Goal: Transaction & Acquisition: Purchase product/service

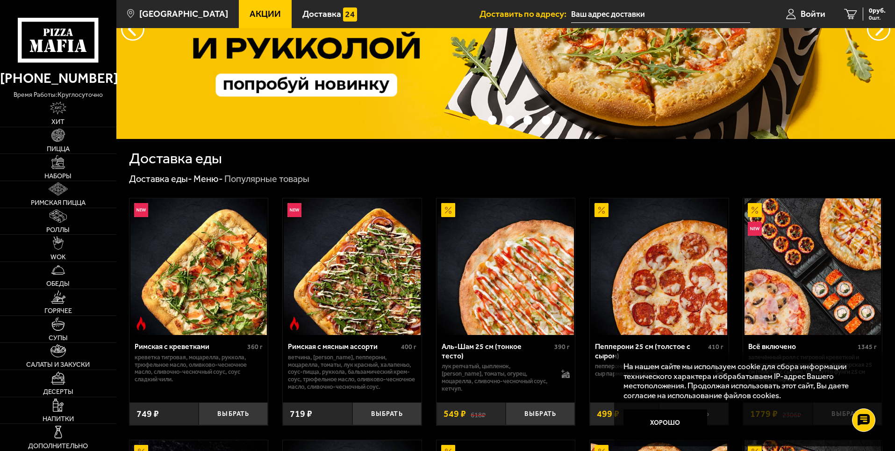
scroll to position [140, 0]
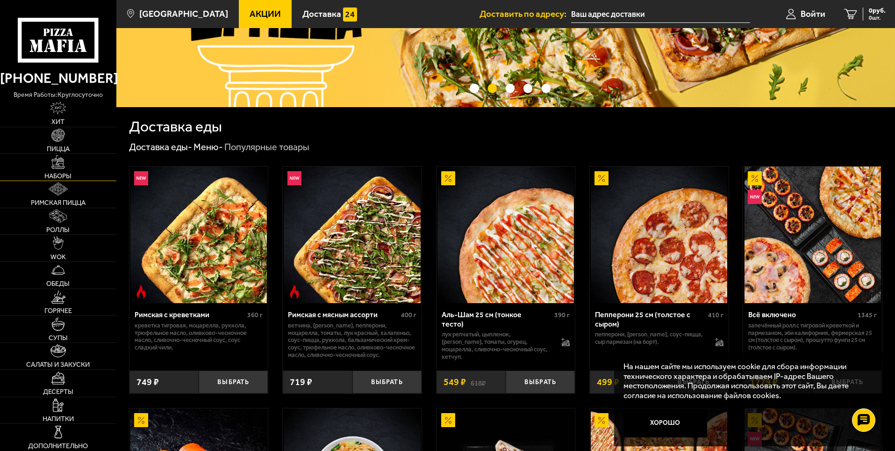
click at [49, 175] on span "Наборы" at bounding box center [57, 176] width 27 height 7
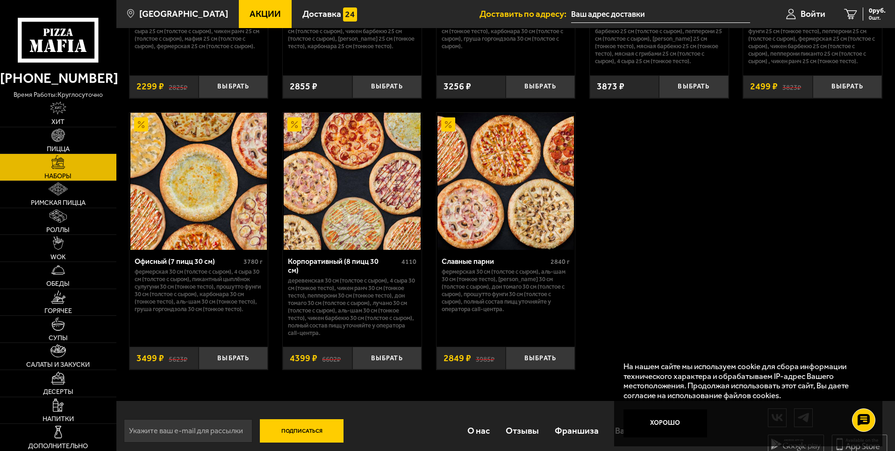
scroll to position [1422, 0]
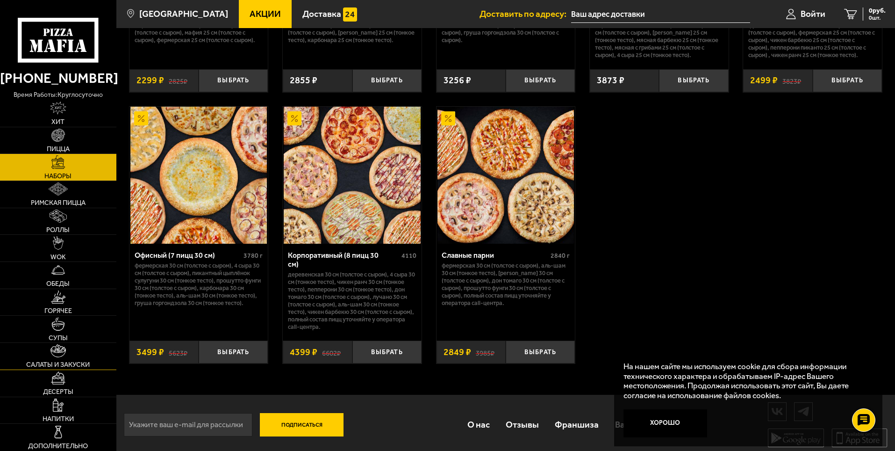
click at [73, 354] on link "Салаты и закуски" at bounding box center [58, 356] width 116 height 27
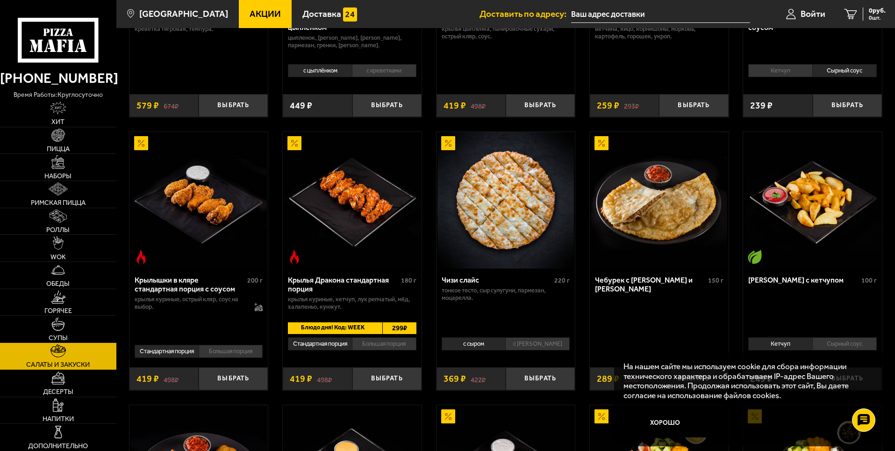
scroll to position [234, 0]
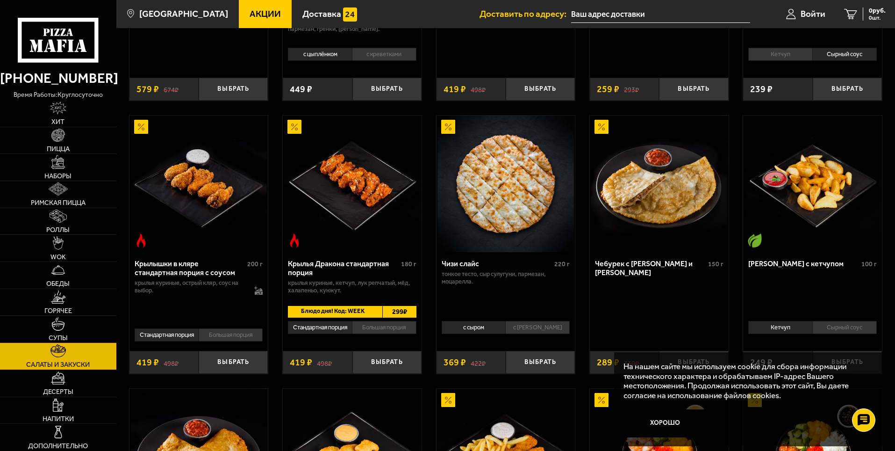
click at [532, 331] on li "с [PERSON_NAME]" at bounding box center [537, 327] width 65 height 13
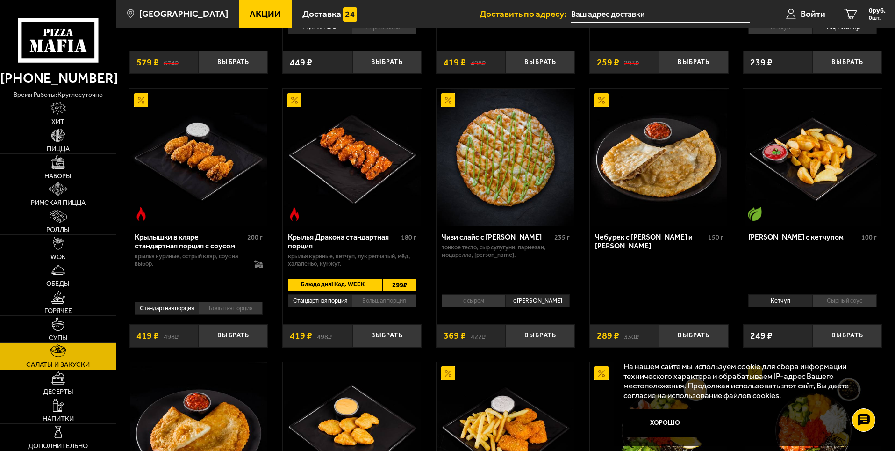
scroll to position [238, 0]
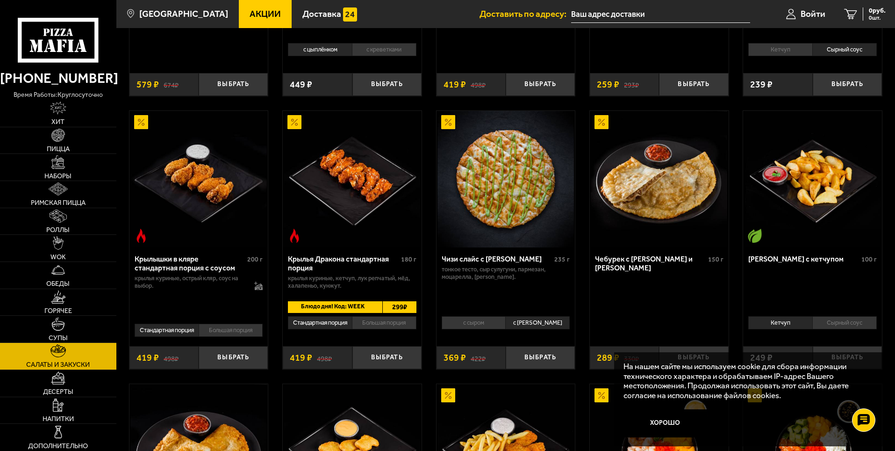
click at [478, 324] on li "с сыром" at bounding box center [474, 322] width 64 height 13
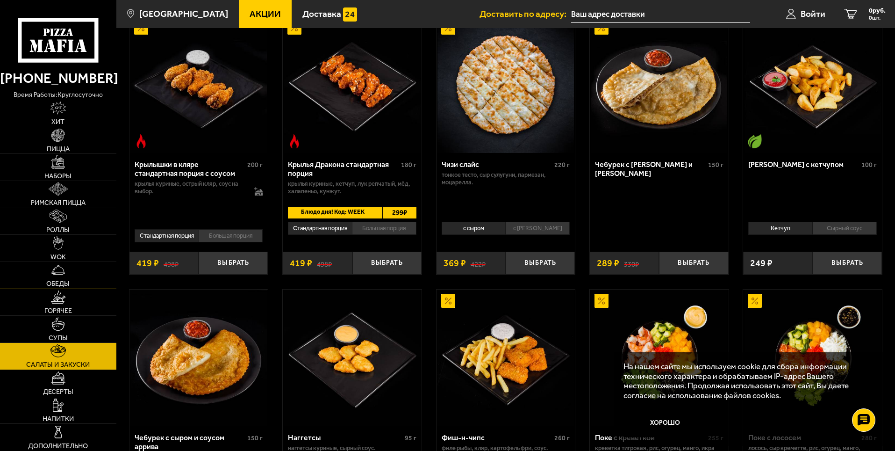
scroll to position [425, 0]
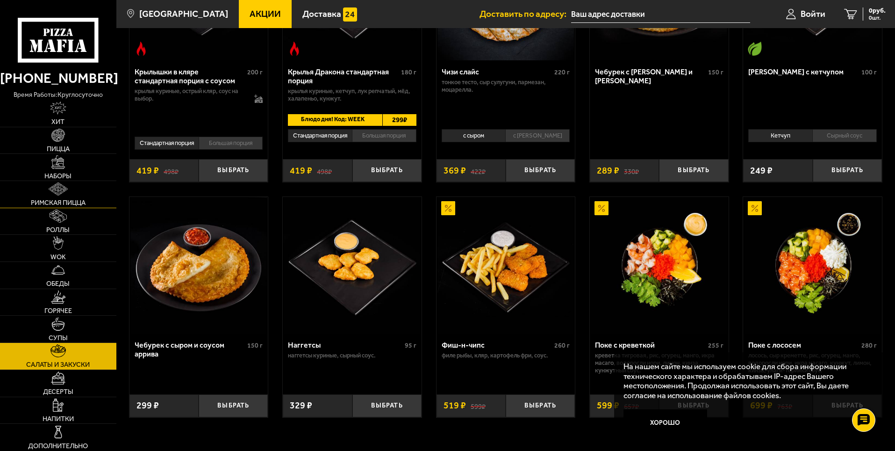
click at [73, 198] on link "Римская пицца" at bounding box center [58, 194] width 116 height 27
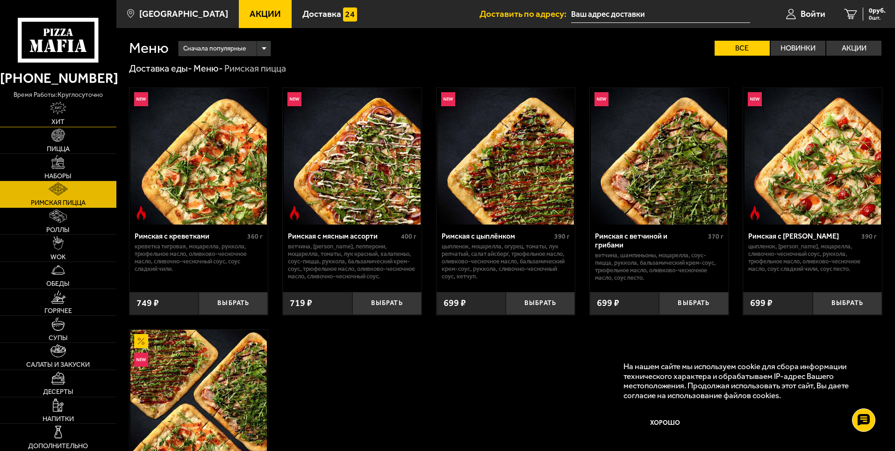
click at [60, 114] on img at bounding box center [58, 107] width 16 height 13
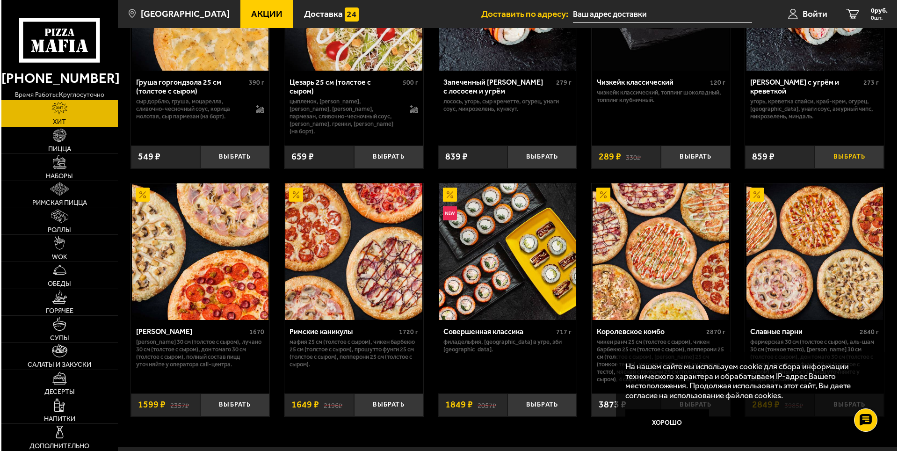
scroll to position [463, 0]
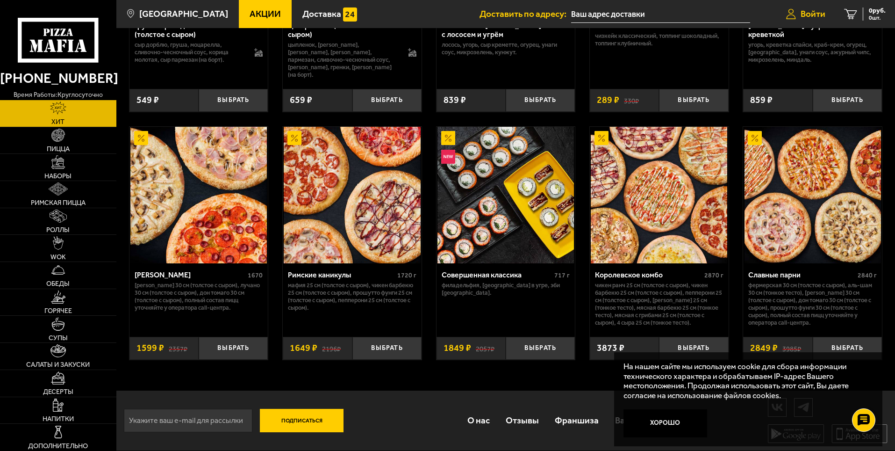
click at [807, 11] on span "Войти" at bounding box center [813, 13] width 25 height 9
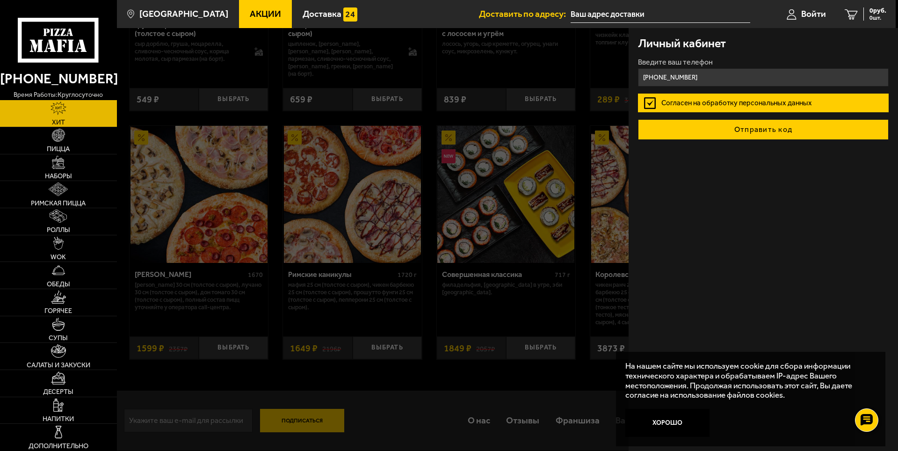
type input "[PHONE_NUMBER]"
click at [776, 133] on button "Отправить код" at bounding box center [763, 129] width 251 height 21
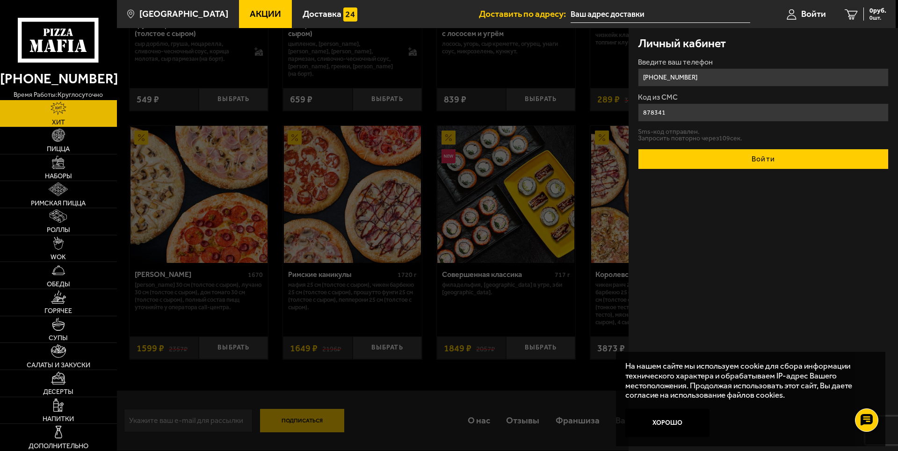
type input "878341"
click at [770, 157] on button "Войти" at bounding box center [763, 159] width 251 height 21
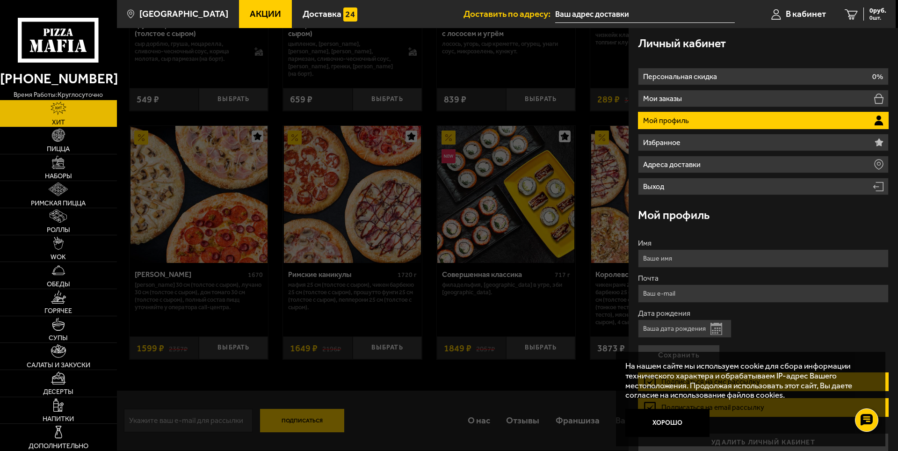
click at [704, 117] on li "Мой профиль" at bounding box center [763, 120] width 251 height 17
click at [675, 251] on input "Имя" at bounding box center [763, 258] width 251 height 18
type input "[PERSON_NAME]"
click at [671, 294] on input "Почта" at bounding box center [763, 293] width 251 height 18
type input "[EMAIL_ADDRESS][DOMAIN_NAME]"
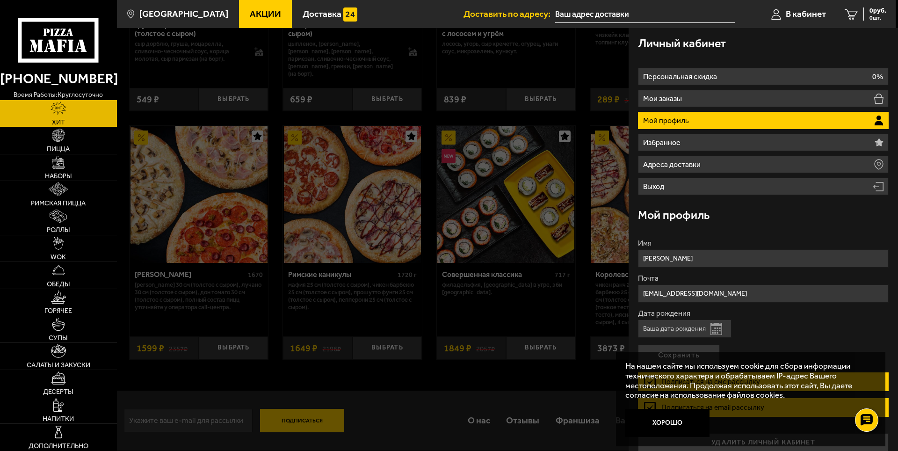
click at [720, 324] on button "Открыть календарь" at bounding box center [716, 329] width 12 height 12
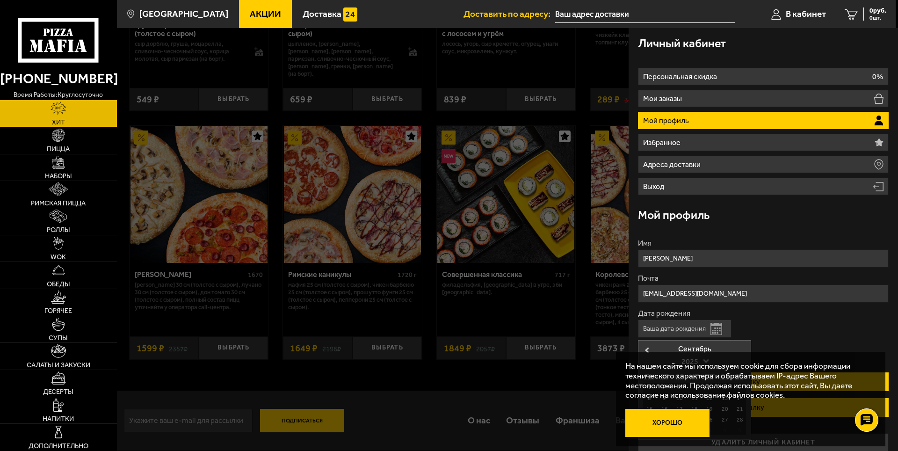
click at [677, 428] on button "Хорошо" at bounding box center [667, 423] width 84 height 28
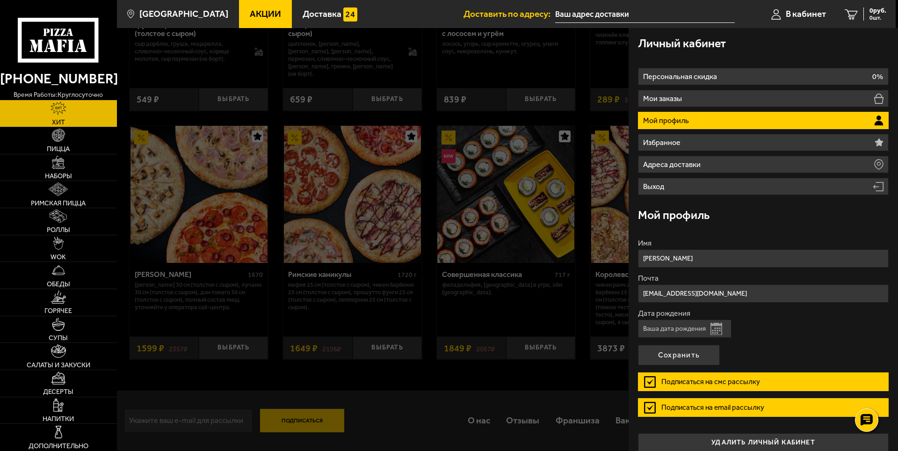
click at [687, 327] on input "Дата рождения" at bounding box center [685, 328] width 94 height 18
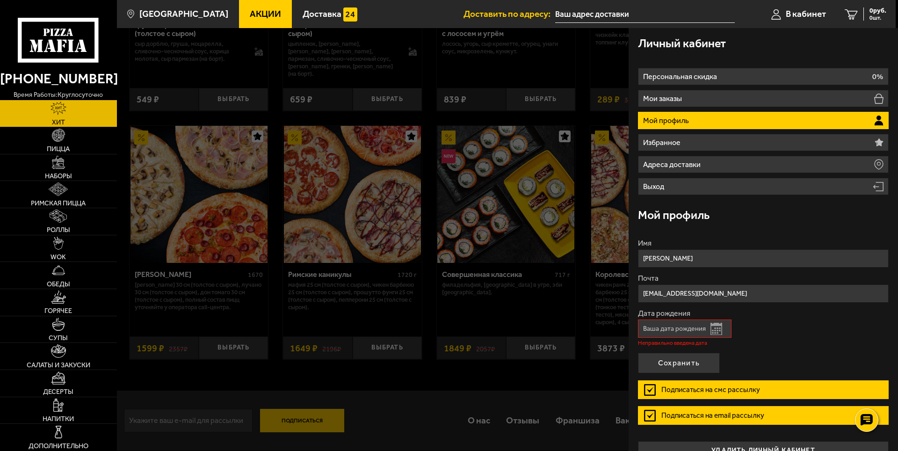
click at [713, 330] on button "Открыть календарь" at bounding box center [716, 329] width 12 height 12
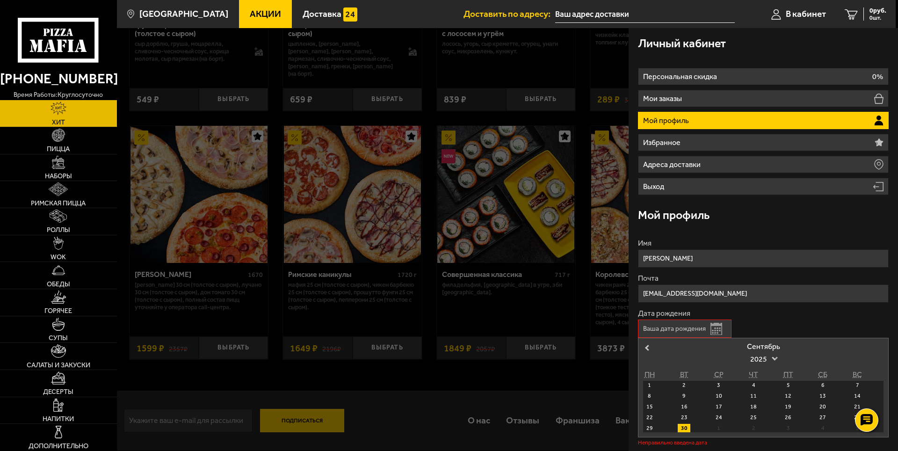
click at [774, 358] on span at bounding box center [774, 357] width 6 height 6
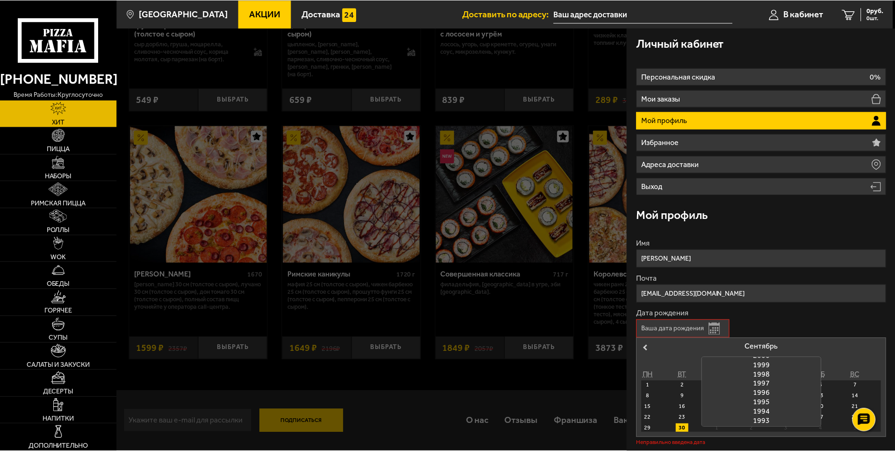
scroll to position [257, 0]
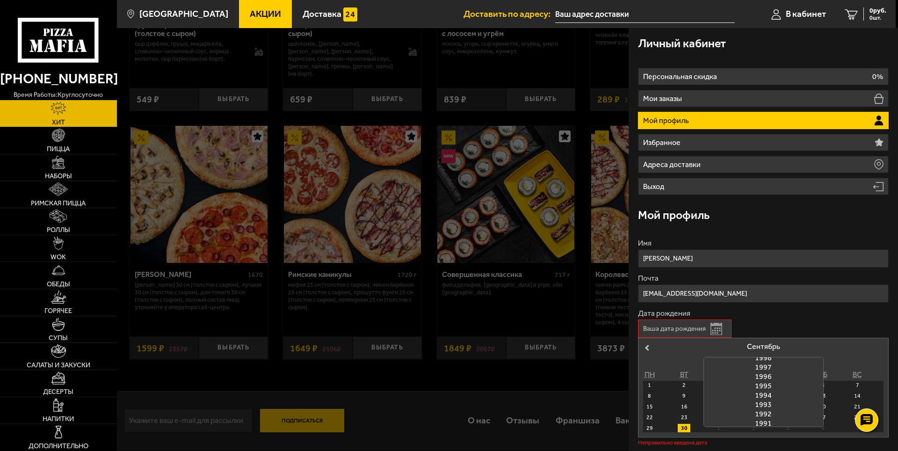
click at [757, 394] on div "1994" at bounding box center [763, 394] width 119 height 9
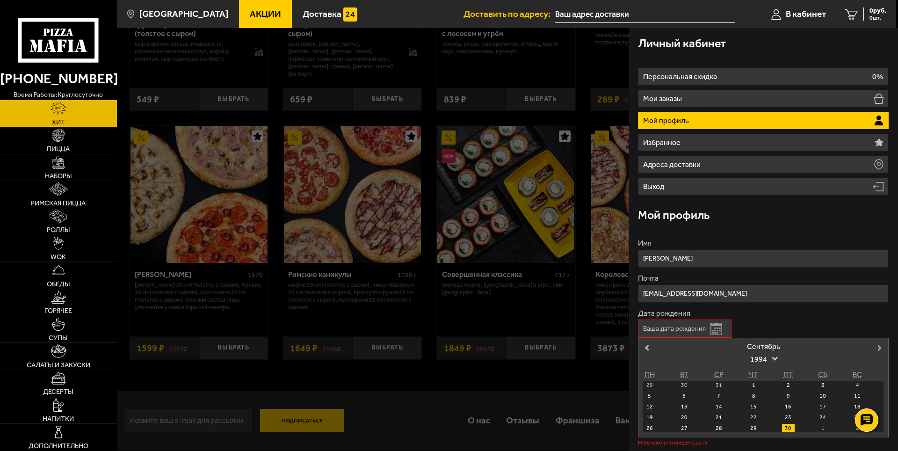
click at [875, 351] on button "Next Month" at bounding box center [880, 347] width 15 height 15
click at [824, 396] on div "8" at bounding box center [822, 395] width 13 height 8
type input "[DATE]"
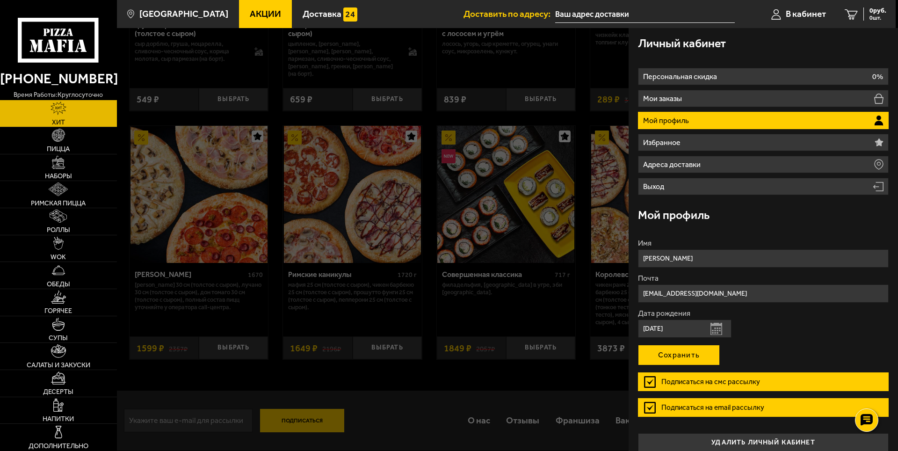
click at [681, 350] on button "Сохранить" at bounding box center [679, 355] width 82 height 21
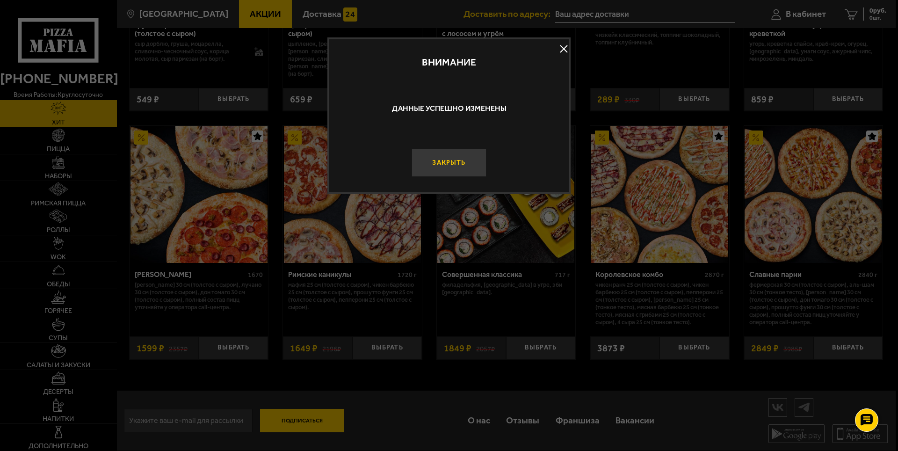
click at [455, 161] on button "Закрыть" at bounding box center [448, 163] width 75 height 28
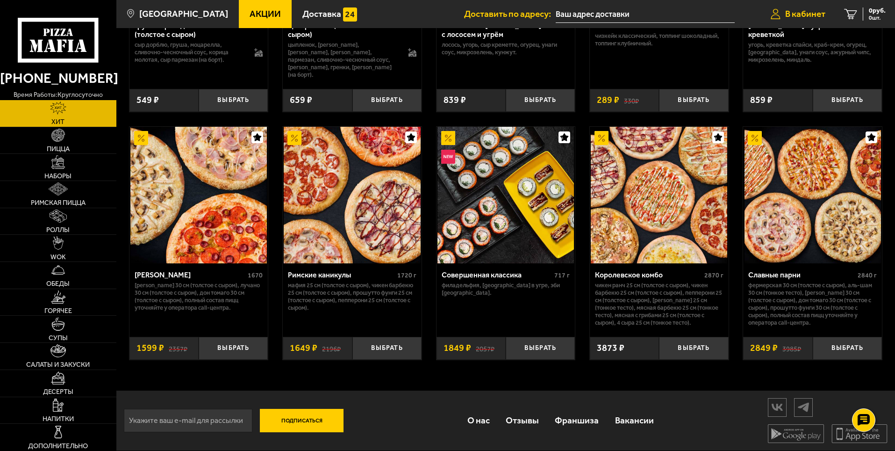
click at [809, 14] on span "В кабинет" at bounding box center [805, 13] width 40 height 9
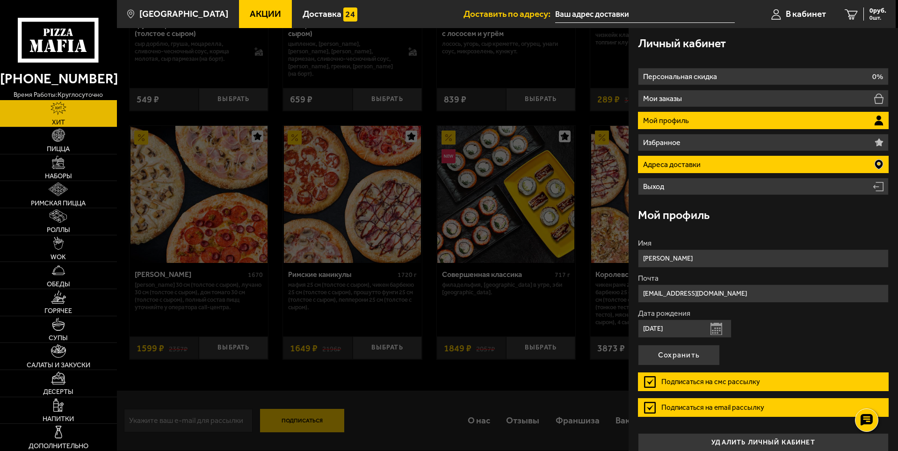
click at [708, 161] on li "Адреса доставки" at bounding box center [763, 164] width 251 height 17
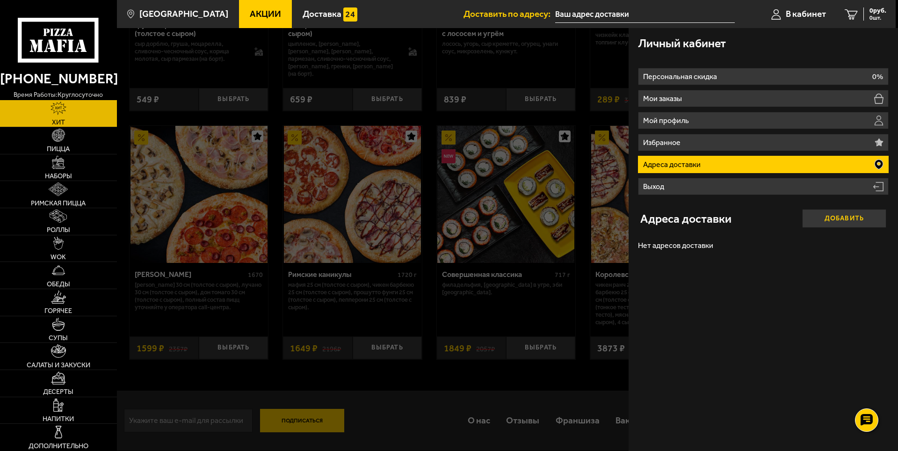
click at [824, 217] on button "Добавить" at bounding box center [844, 218] width 84 height 19
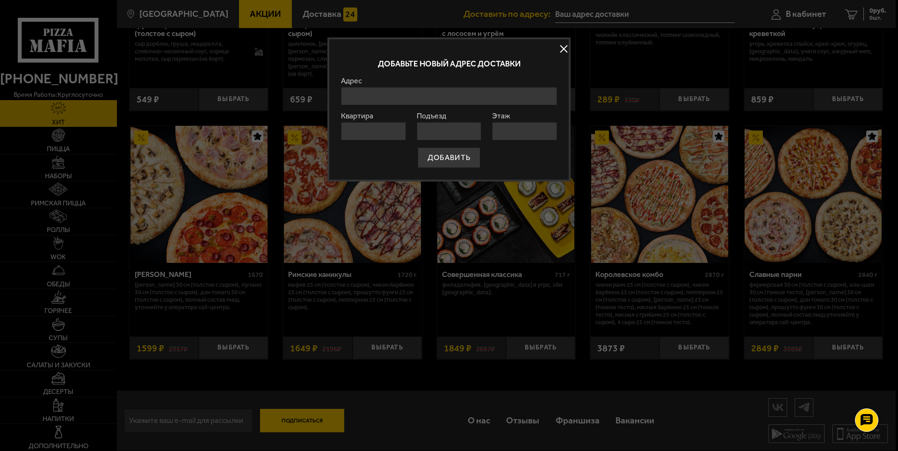
click at [396, 93] on input "Адрес" at bounding box center [449, 96] width 216 height 18
type input "x"
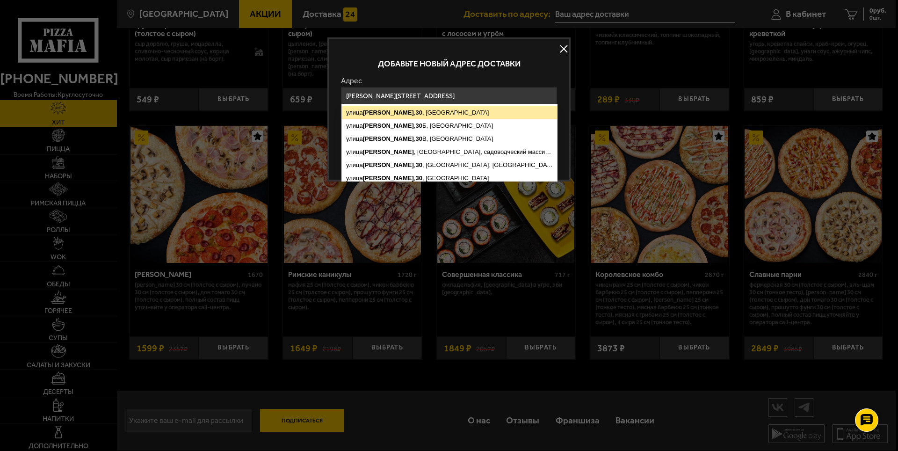
click at [415, 114] on ymaps "30" at bounding box center [418, 112] width 7 height 7
type input "[STREET_ADDRESS]"
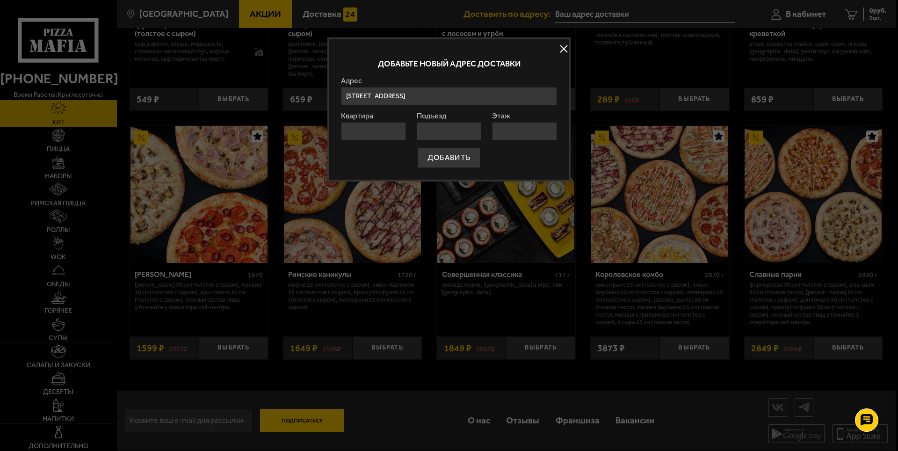
click at [369, 132] on input "Квартира" at bounding box center [373, 131] width 65 height 18
type input "-"
click at [441, 134] on input "Подъезд" at bounding box center [449, 131] width 65 height 18
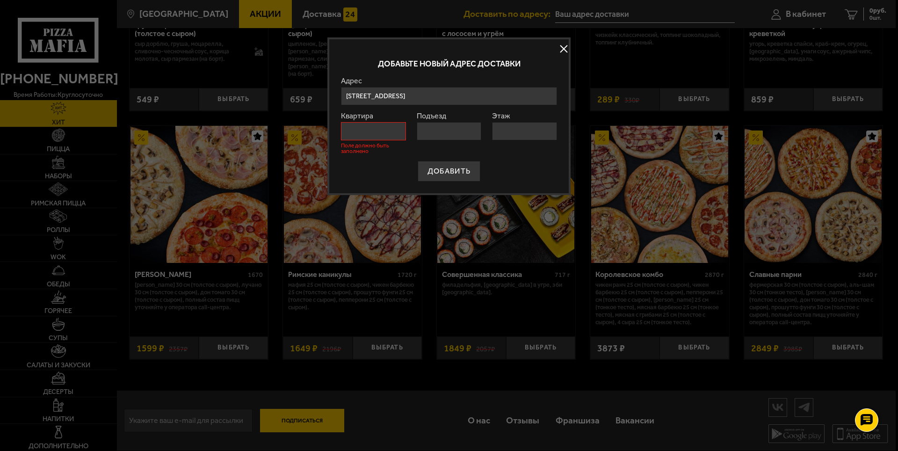
type input "-"
click at [374, 132] on input "Квартира" at bounding box center [373, 131] width 65 height 18
click at [526, 127] on input "Этаж" at bounding box center [524, 131] width 65 height 18
click at [365, 128] on input "Квартира" at bounding box center [373, 131] width 65 height 18
type input "1"
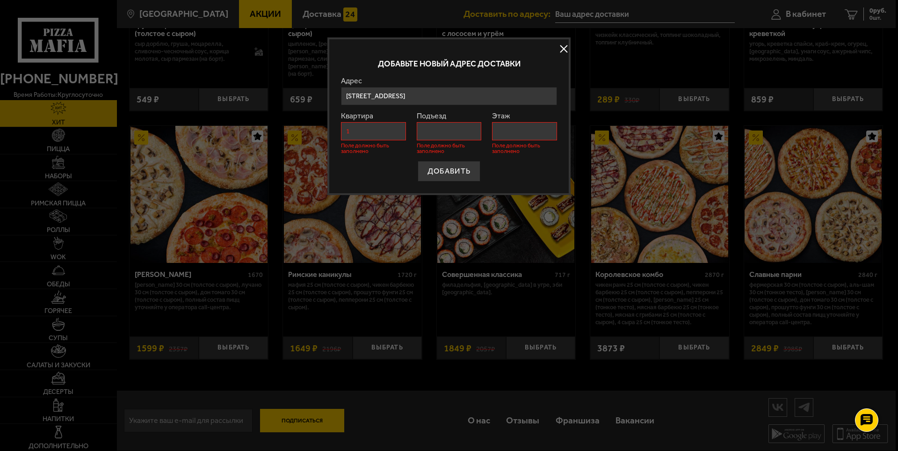
click at [430, 130] on input "Подъезд" at bounding box center [449, 131] width 65 height 18
type input "1"
click at [507, 133] on input "Этаж" at bounding box center [524, 131] width 65 height 18
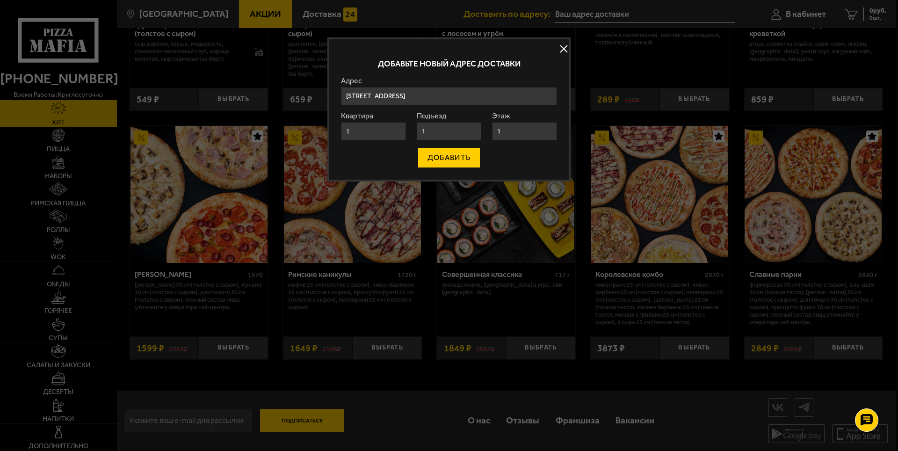
type input "1"
click at [457, 158] on button "ДОБАВИТЬ" at bounding box center [449, 157] width 63 height 21
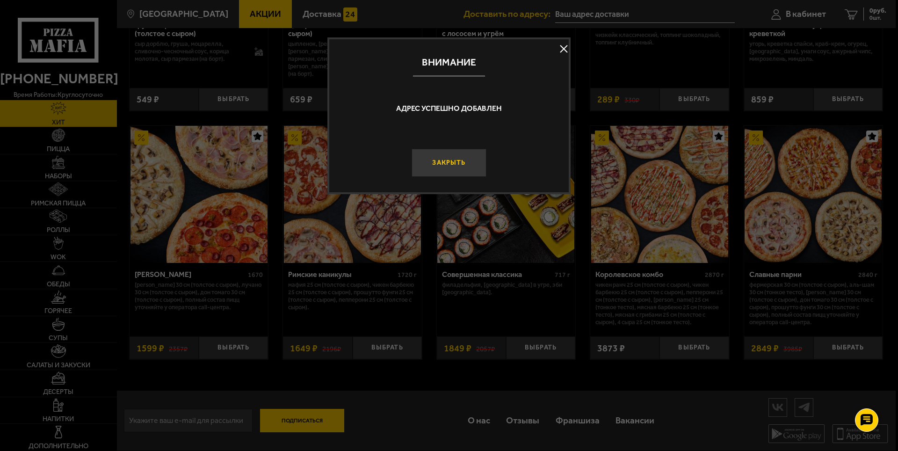
click at [458, 163] on button "Закрыть" at bounding box center [448, 163] width 75 height 28
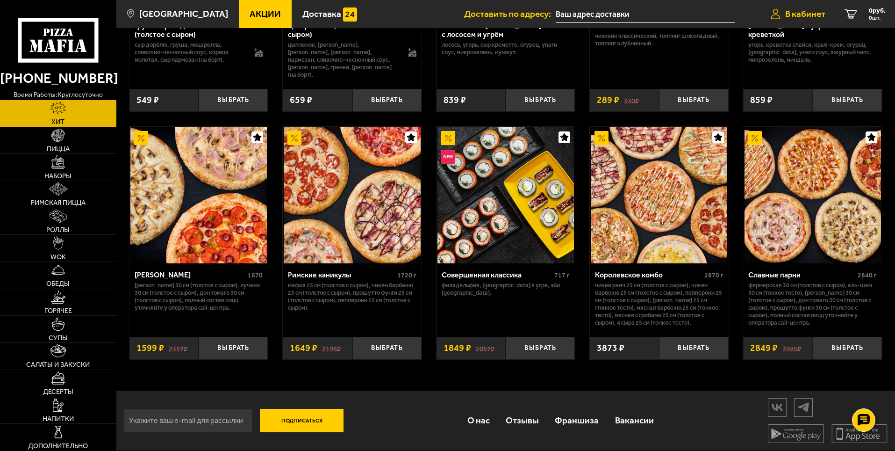
click at [804, 15] on span "В кабинет" at bounding box center [805, 13] width 40 height 9
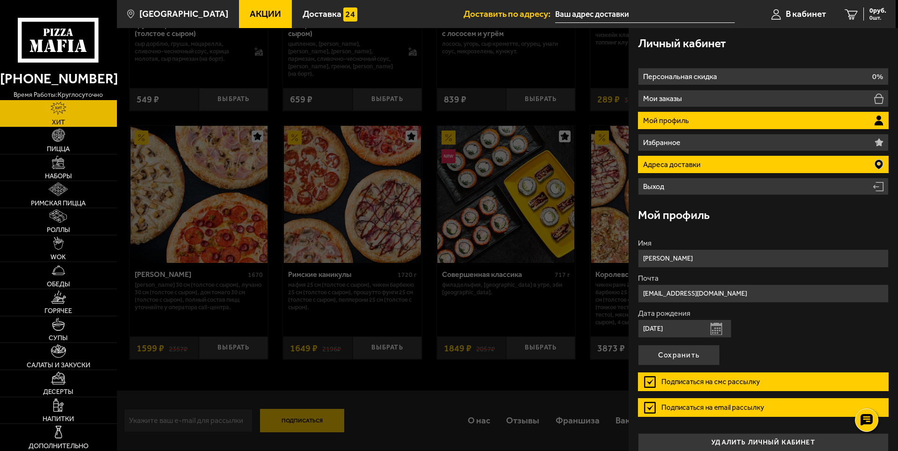
click at [685, 164] on p "Адреса доставки" at bounding box center [673, 164] width 60 height 7
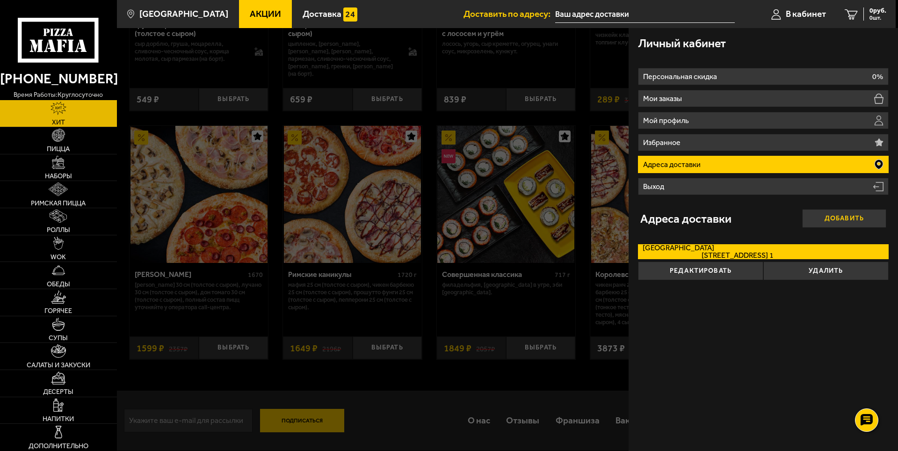
click at [834, 213] on button "Добавить" at bounding box center [844, 218] width 84 height 19
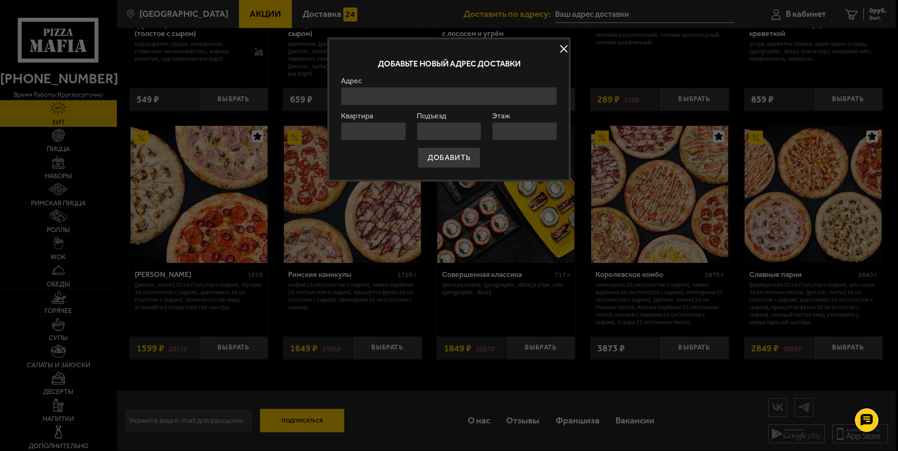
click at [374, 96] on input "Адрес" at bounding box center [449, 96] width 216 height 18
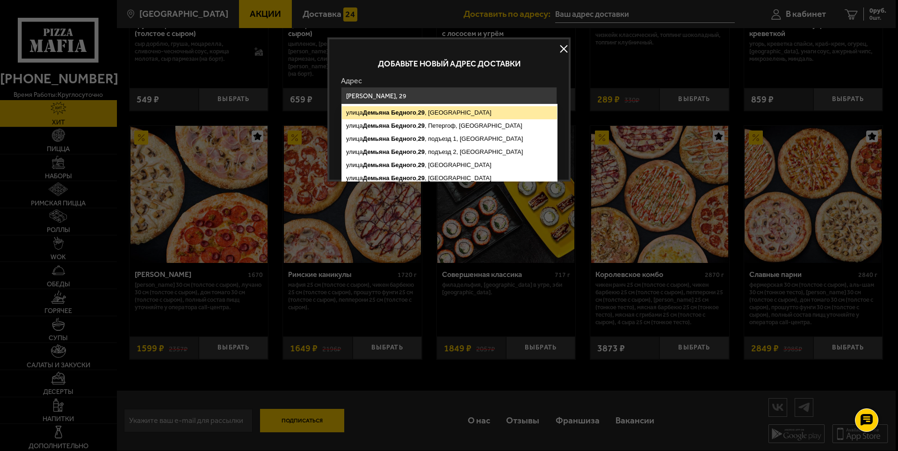
click at [412, 112] on ymaps "Бедного" at bounding box center [403, 112] width 25 height 7
type input "[STREET_ADDRESS]"
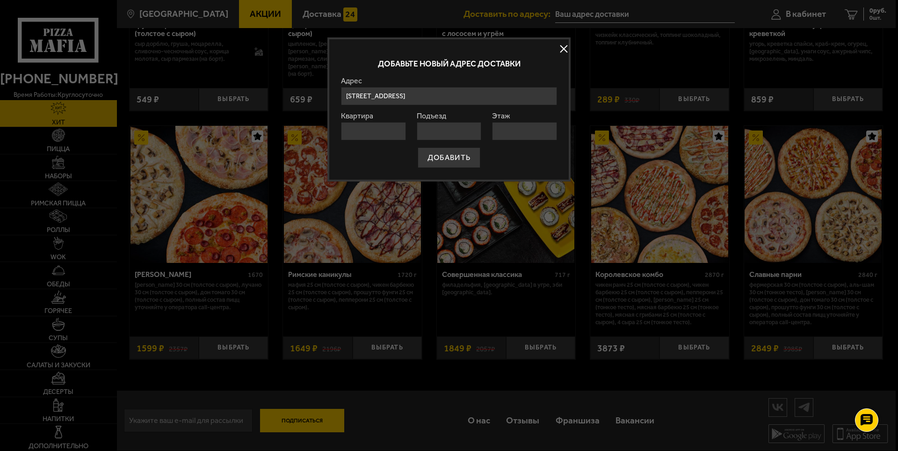
click at [389, 133] on input "Квартира" at bounding box center [373, 131] width 65 height 18
type input "29"
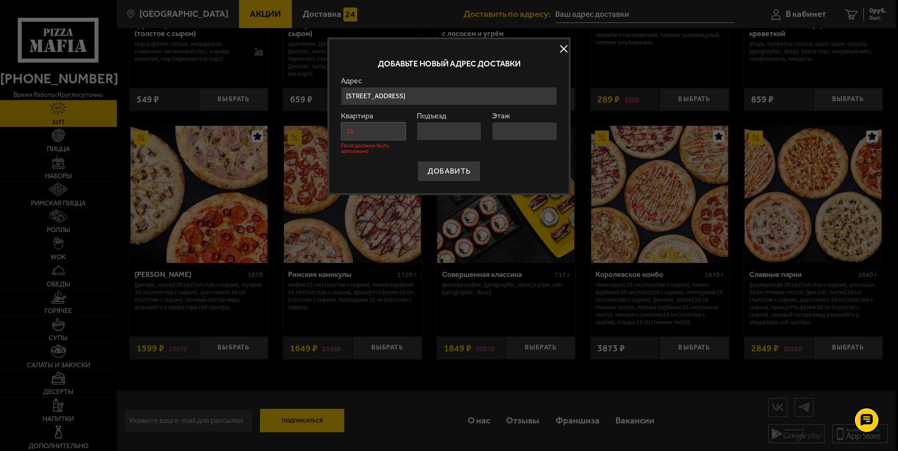
click at [436, 137] on input "Подъезд" at bounding box center [449, 131] width 65 height 18
type input "2"
click at [508, 130] on input "Этаж" at bounding box center [524, 131] width 65 height 18
type input "8"
click at [513, 170] on div "ДОБАВИТЬ" at bounding box center [449, 171] width 216 height 21
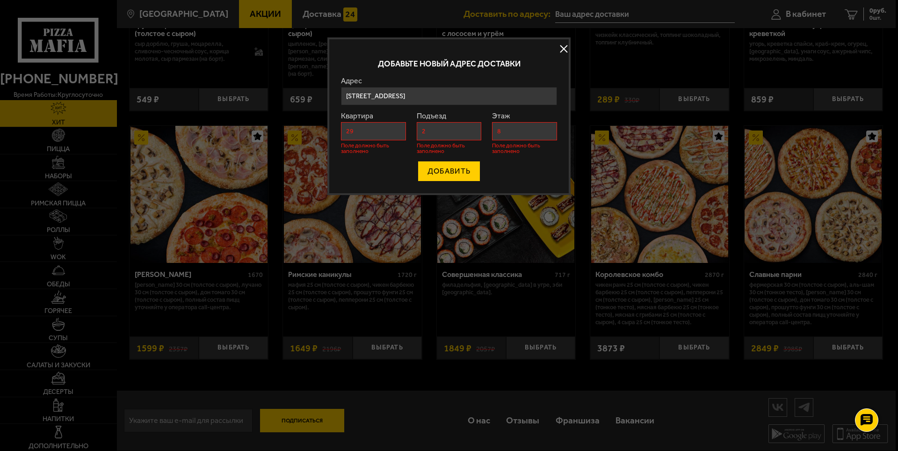
click at [451, 174] on button "ДОБАВИТЬ" at bounding box center [449, 171] width 63 height 21
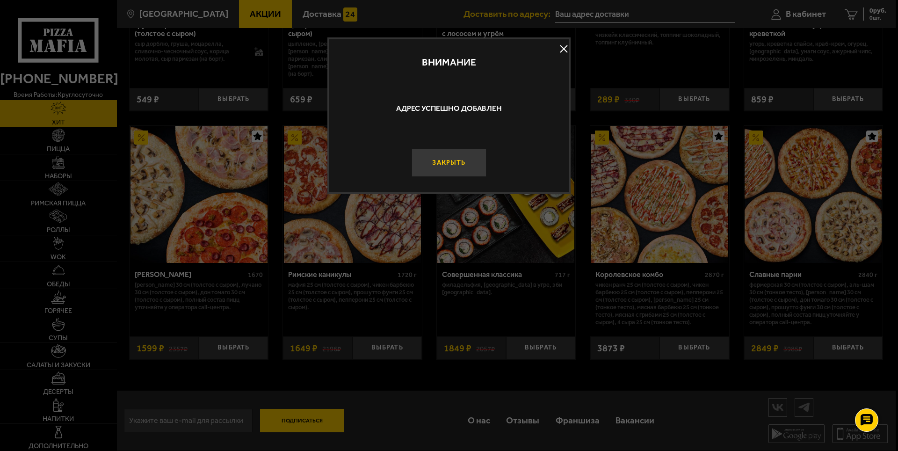
click at [449, 163] on button "Закрыть" at bounding box center [448, 163] width 75 height 28
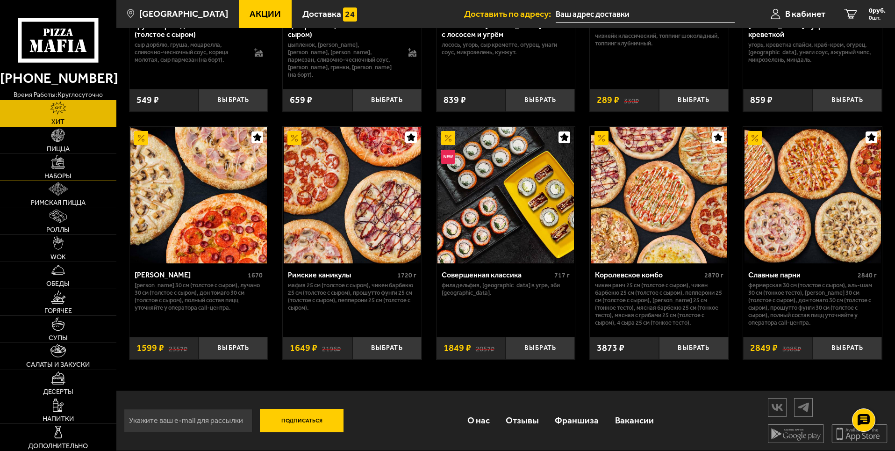
click at [59, 169] on link "Наборы" at bounding box center [58, 167] width 116 height 27
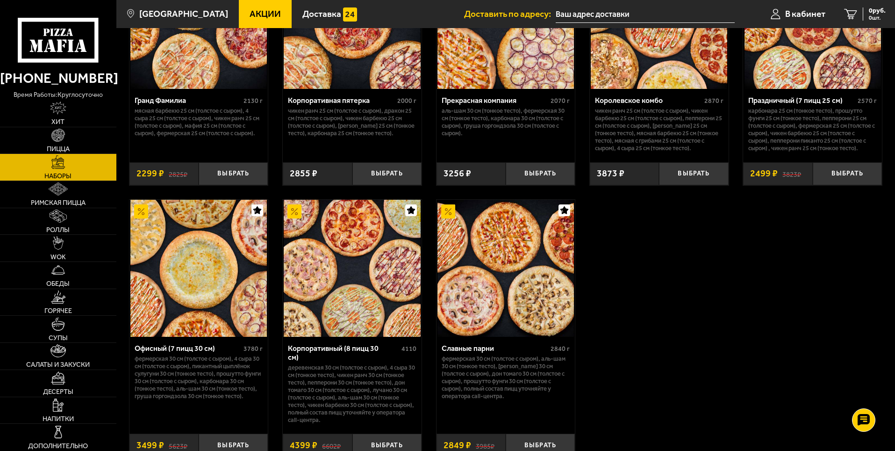
scroll to position [1356, 0]
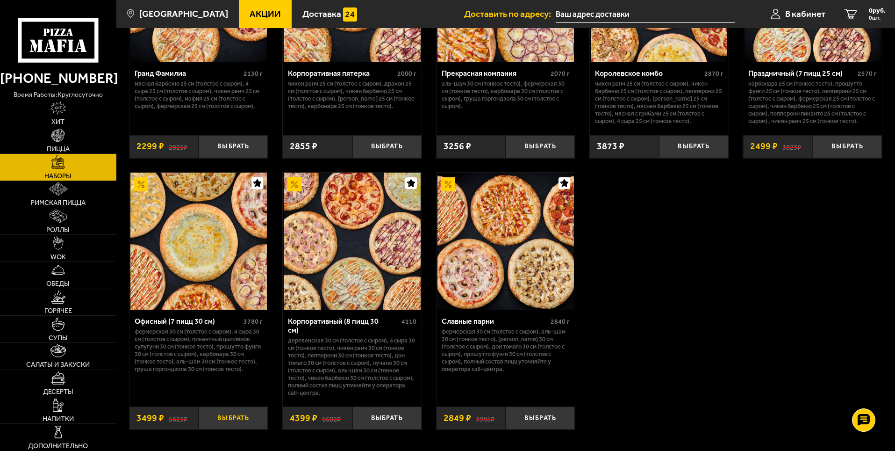
click at [244, 416] on button "Выбрать" at bounding box center [233, 417] width 69 height 23
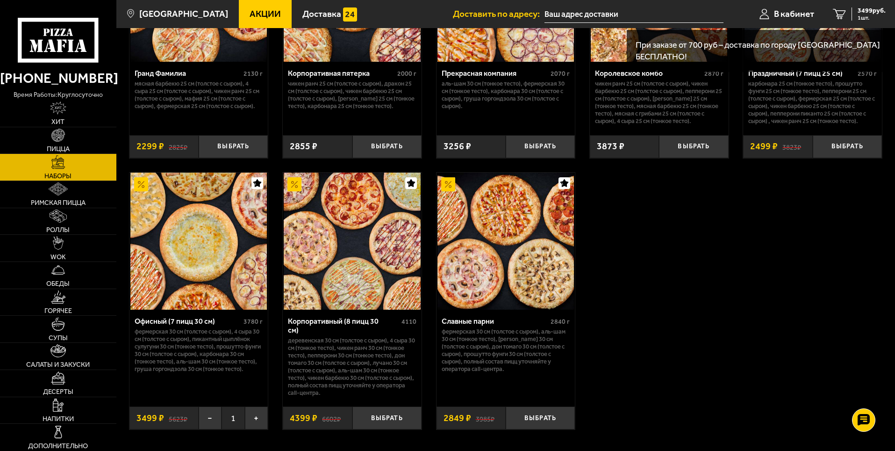
click at [206, 275] on img at bounding box center [198, 241] width 137 height 137
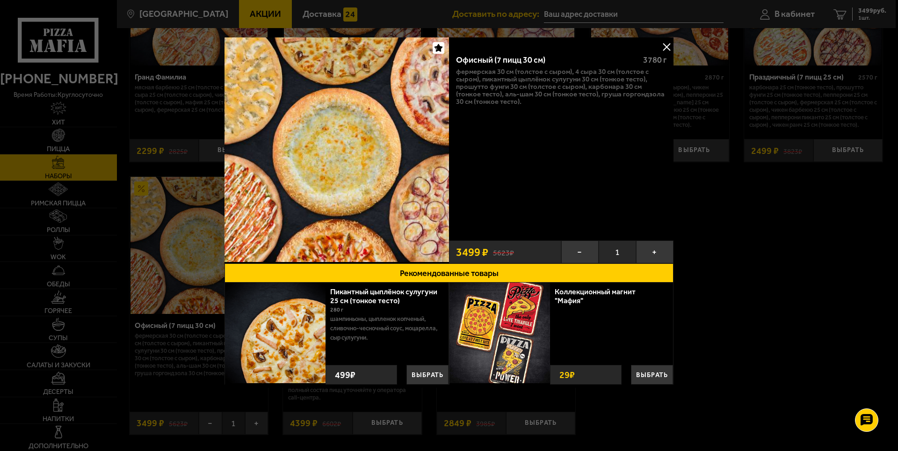
click at [667, 49] on button at bounding box center [666, 47] width 14 height 14
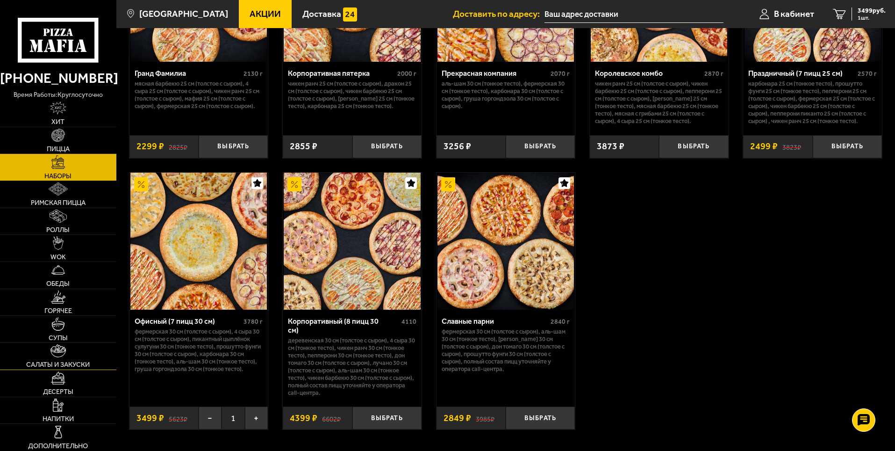
click at [79, 361] on span "Салаты и закуски" at bounding box center [58, 364] width 64 height 7
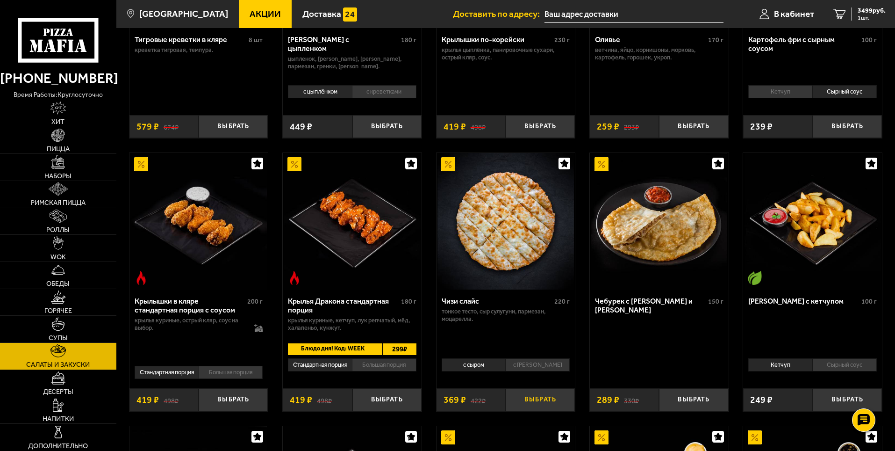
scroll to position [281, 0]
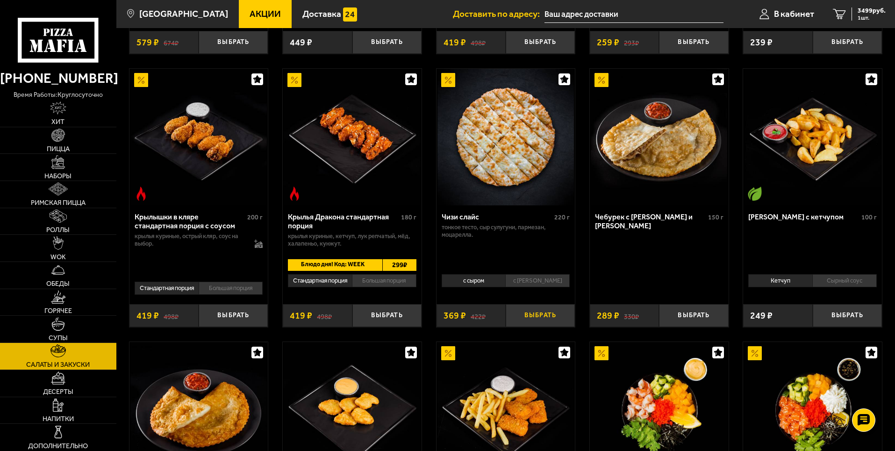
click at [537, 316] on button "Выбрать" at bounding box center [540, 315] width 69 height 23
click at [531, 278] on li "с [PERSON_NAME]" at bounding box center [537, 280] width 65 height 13
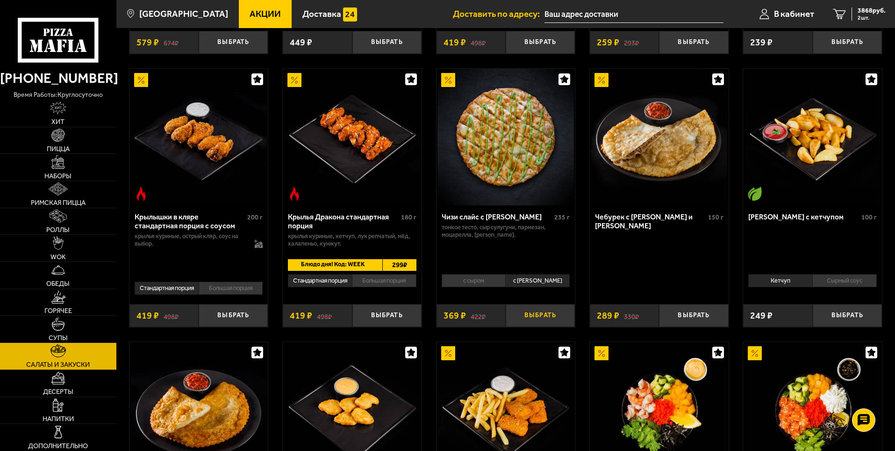
click at [543, 316] on button "Выбрать" at bounding box center [540, 315] width 69 height 23
click at [869, 14] on span "4237 руб." at bounding box center [872, 10] width 28 height 7
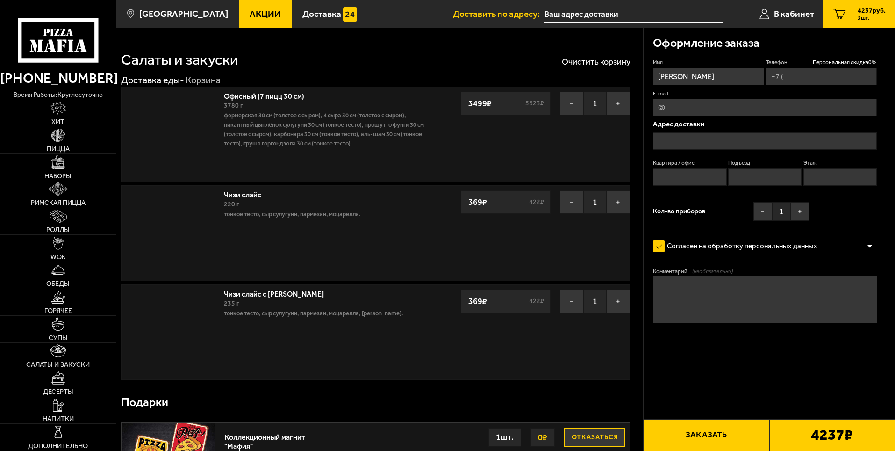
type input "[PHONE_NUMBER]"
type input "[STREET_ADDRESS]"
type input "29"
type input "2"
type input "8"
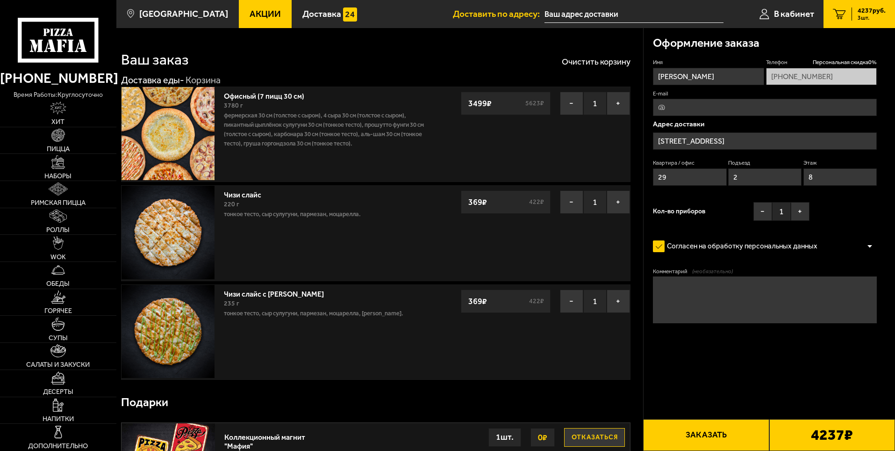
type input "[STREET_ADDRESS][PERSON_NAME]"
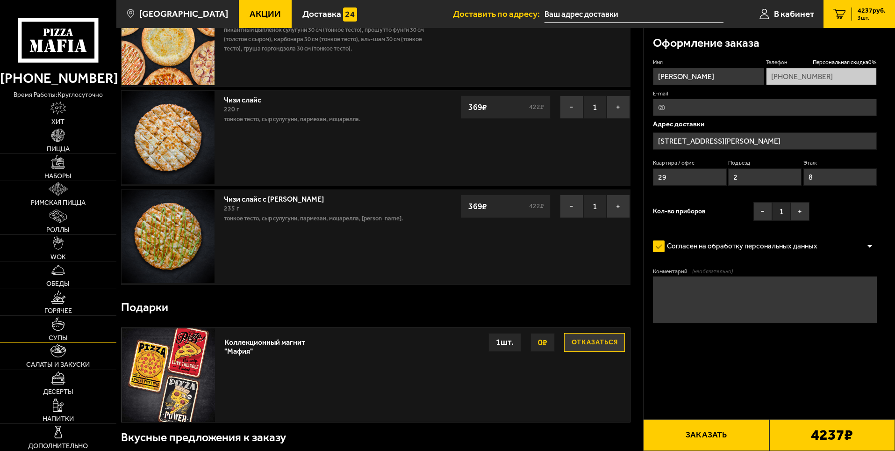
scroll to position [140, 0]
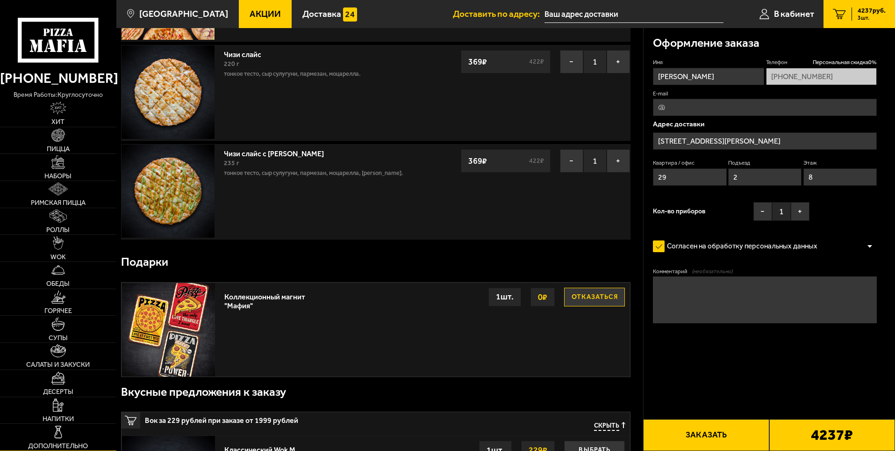
click at [57, 434] on img at bounding box center [57, 431] width 13 height 13
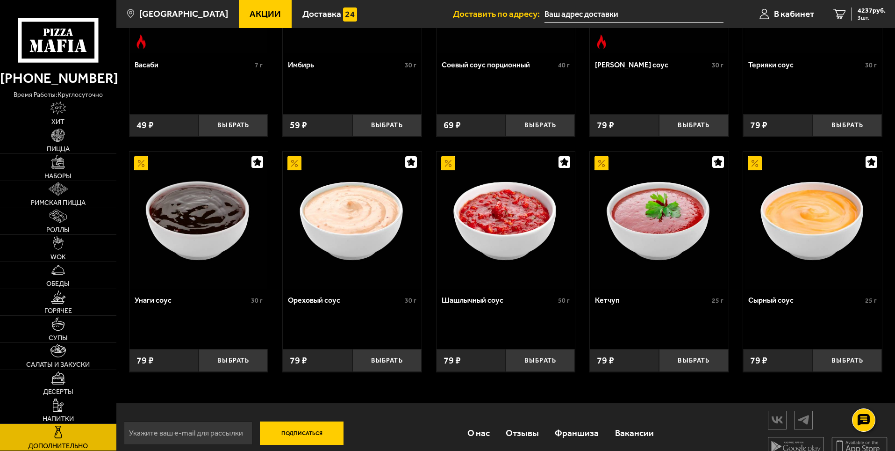
scroll to position [421, 0]
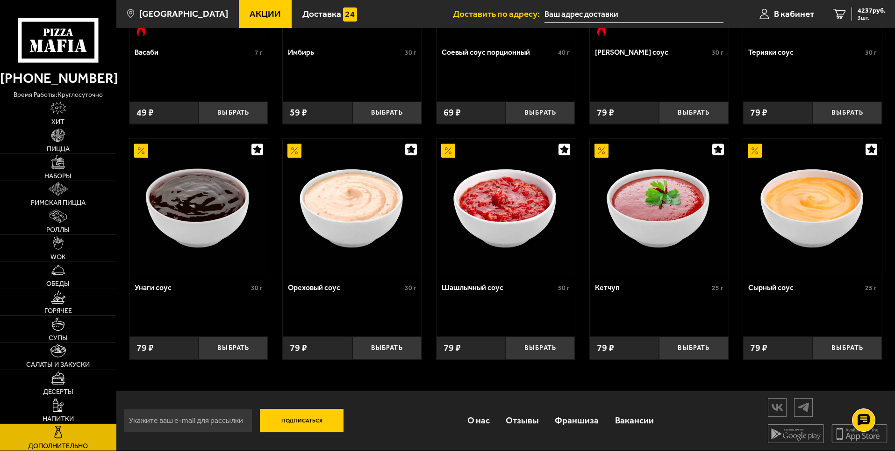
click at [66, 381] on link "Десерты" at bounding box center [58, 383] width 116 height 27
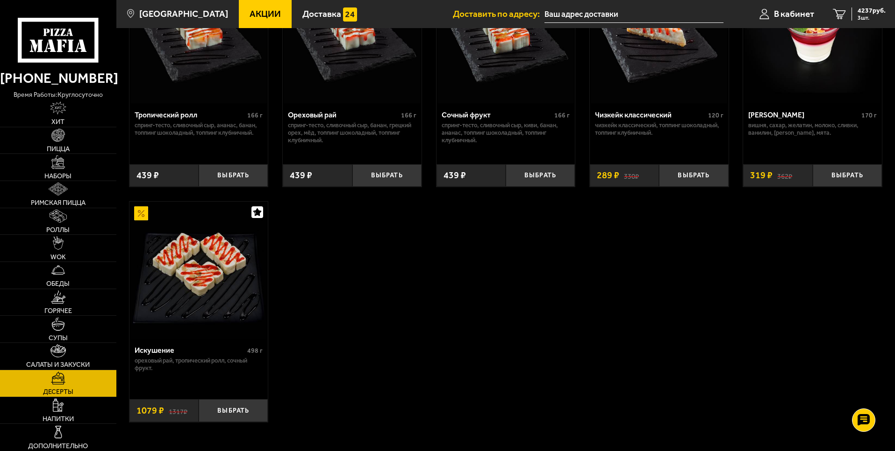
scroll to position [327, 0]
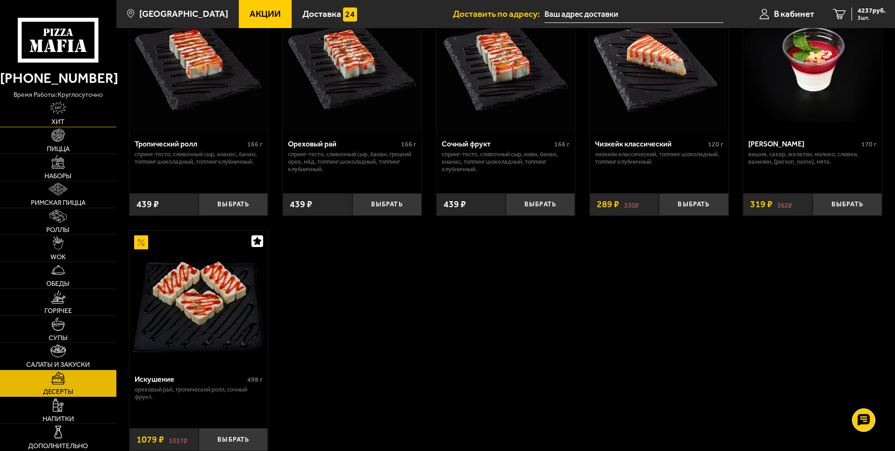
click at [51, 110] on img at bounding box center [58, 107] width 16 height 13
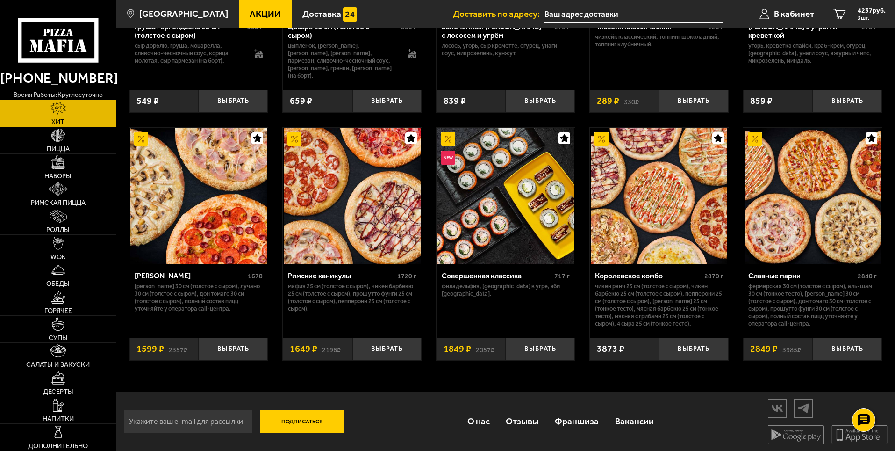
scroll to position [463, 0]
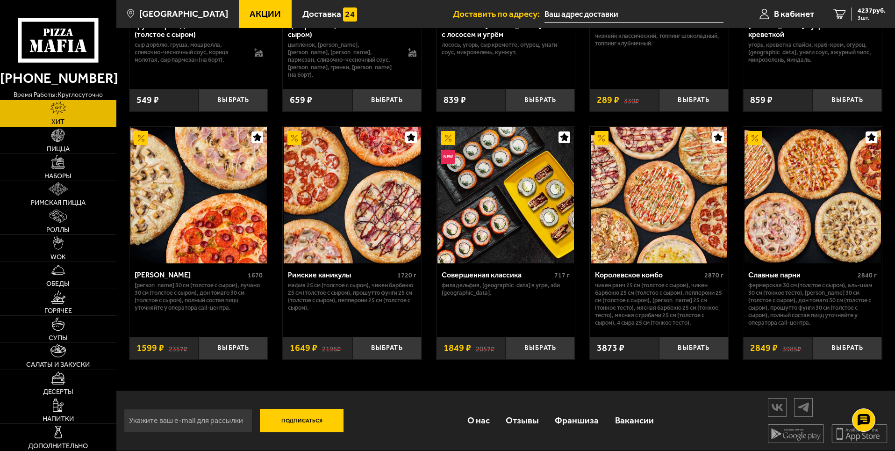
click at [817, 205] on img at bounding box center [813, 195] width 137 height 137
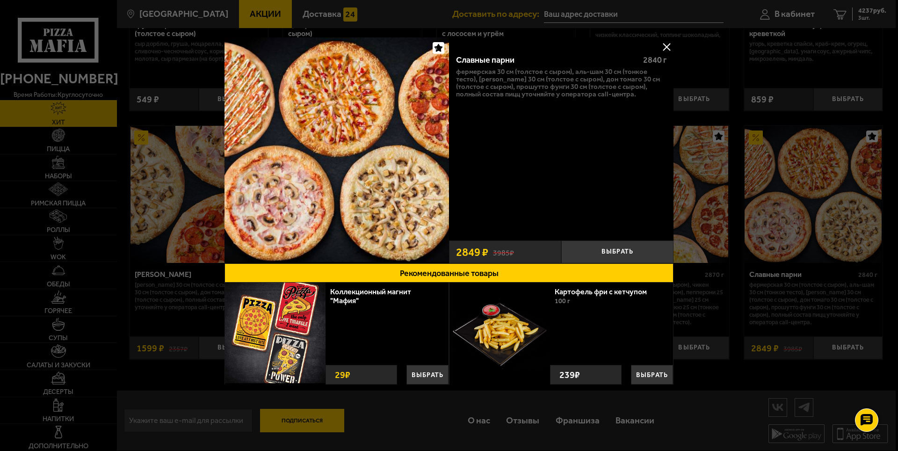
click at [664, 45] on button at bounding box center [666, 47] width 14 height 14
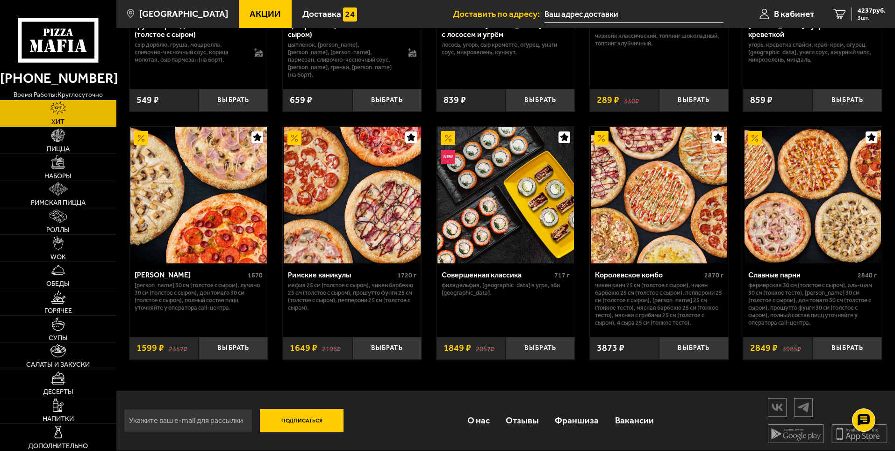
click at [677, 216] on img at bounding box center [659, 195] width 137 height 137
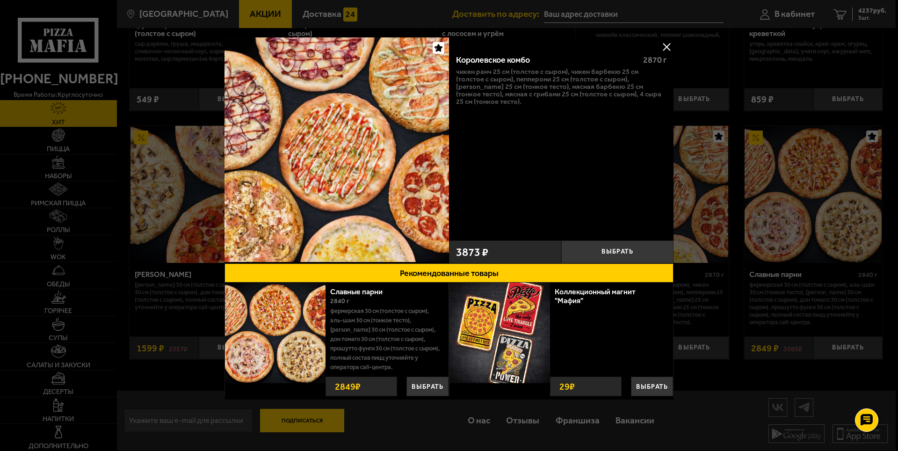
click at [666, 44] on button at bounding box center [666, 47] width 14 height 14
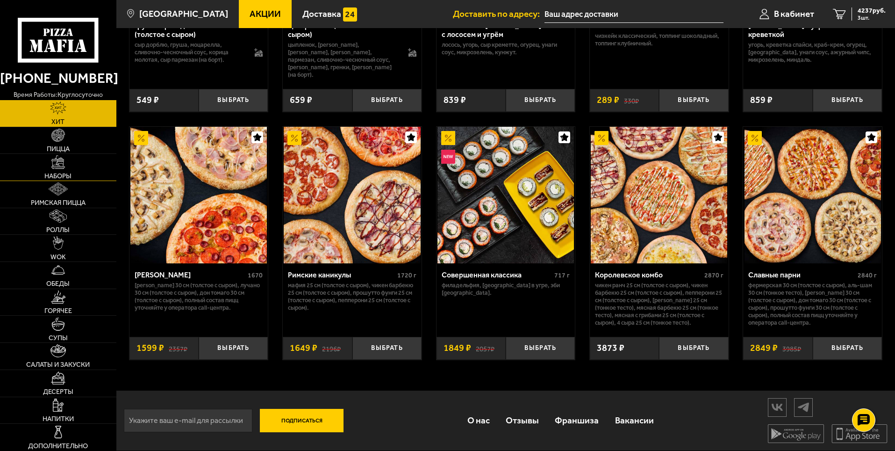
click at [64, 173] on span "Наборы" at bounding box center [57, 176] width 27 height 7
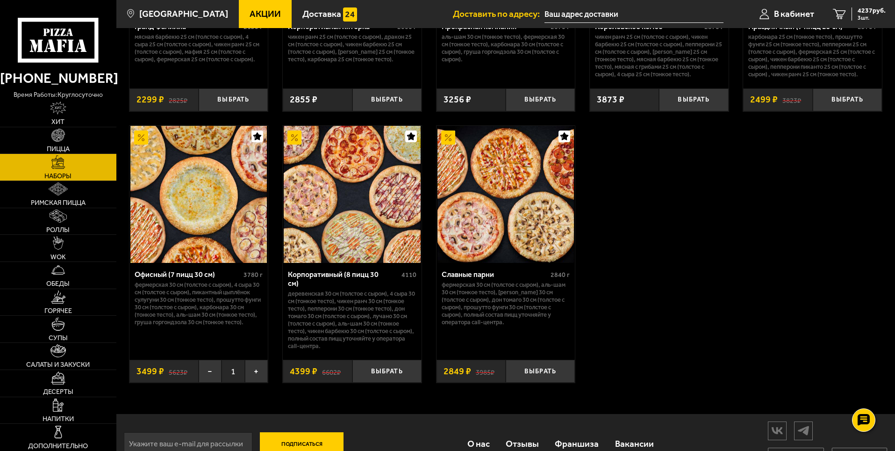
scroll to position [1422, 0]
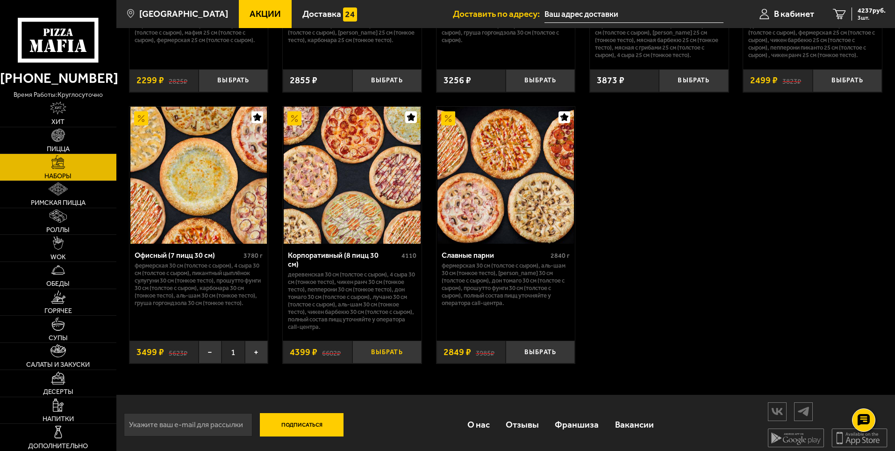
click at [385, 346] on button "Выбрать" at bounding box center [387, 351] width 69 height 23
click at [873, 11] on span "8636 руб." at bounding box center [872, 10] width 28 height 7
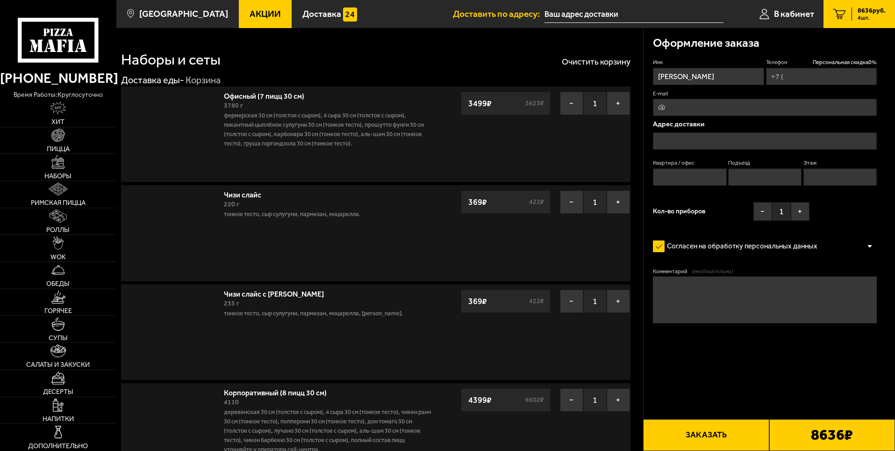
type input "[PHONE_NUMBER]"
type input "[STREET_ADDRESS]"
type input "29"
type input "2"
type input "8"
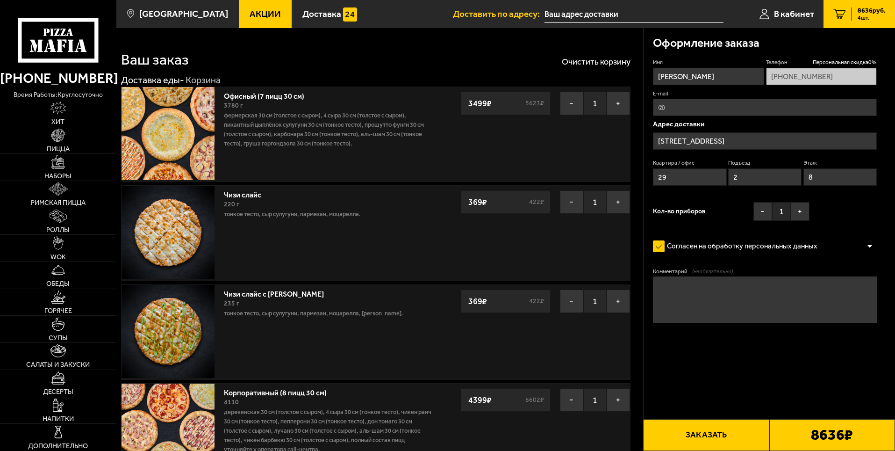
type input "[STREET_ADDRESS][PERSON_NAME]"
click at [575, 102] on button "−" at bounding box center [571, 103] width 23 height 23
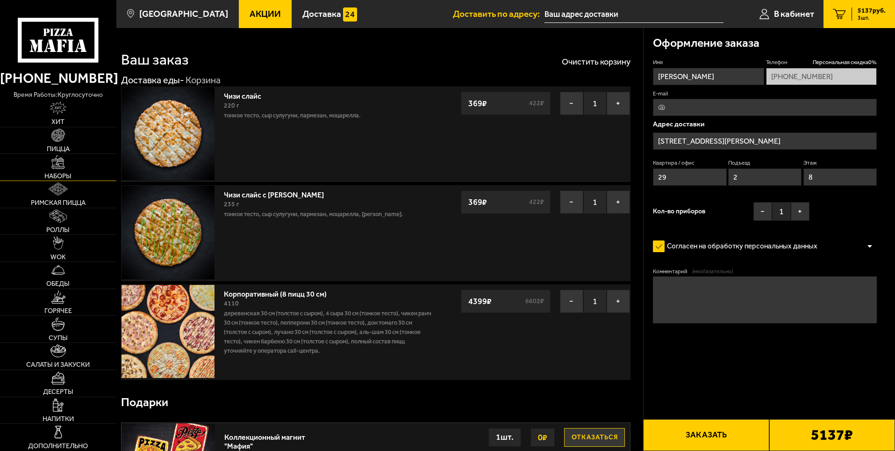
click at [76, 165] on link "Наборы" at bounding box center [58, 167] width 116 height 27
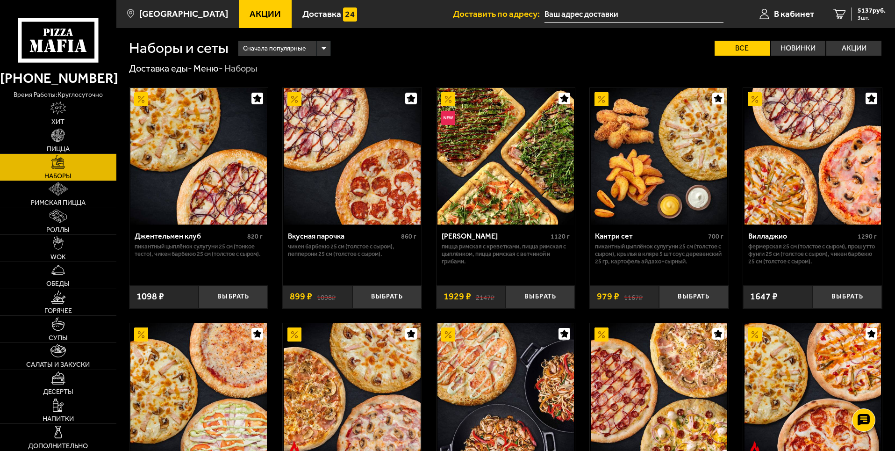
click at [510, 178] on img at bounding box center [506, 156] width 137 height 137
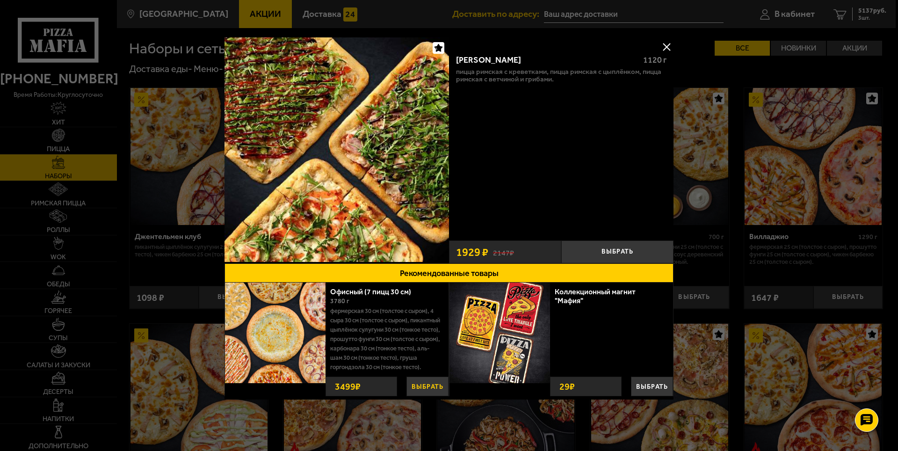
click at [432, 394] on button "Выбрать" at bounding box center [427, 386] width 42 height 20
click at [667, 48] on button at bounding box center [666, 47] width 14 height 14
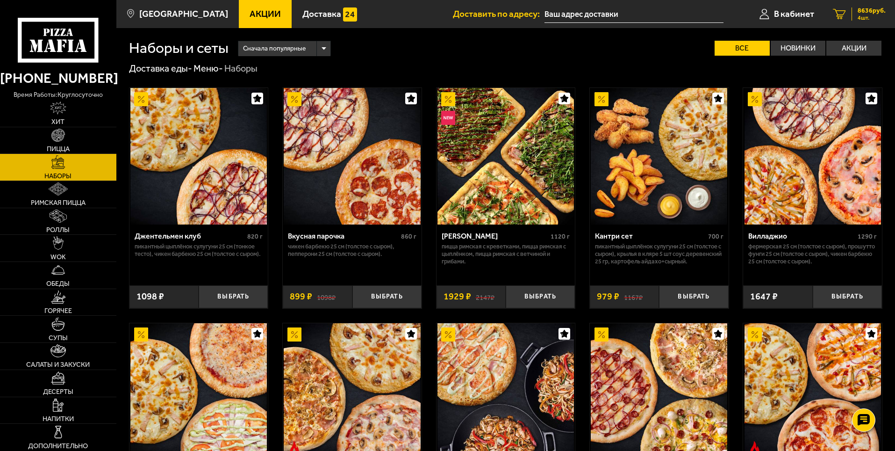
click at [865, 12] on span "8636 руб." at bounding box center [872, 10] width 28 height 7
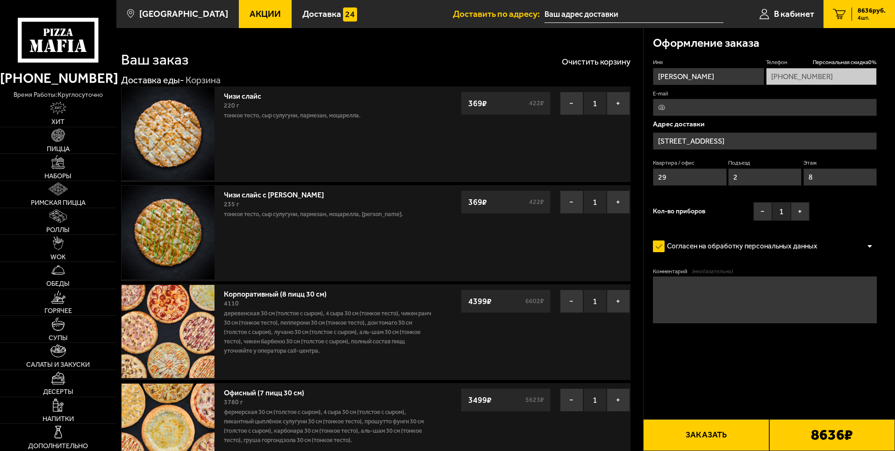
type input "[STREET_ADDRESS][PERSON_NAME]"
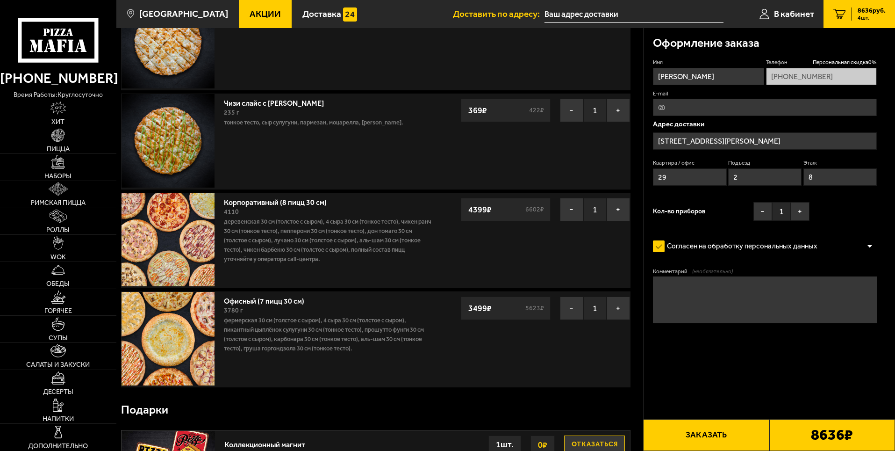
scroll to position [94, 0]
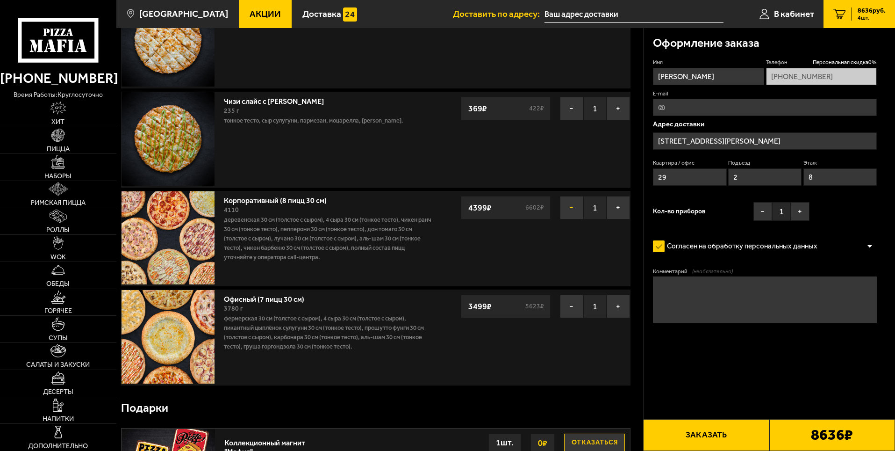
drag, startPoint x: 572, startPoint y: 211, endPoint x: 574, endPoint y: 232, distance: 20.7
click at [572, 211] on button "−" at bounding box center [571, 207] width 23 height 23
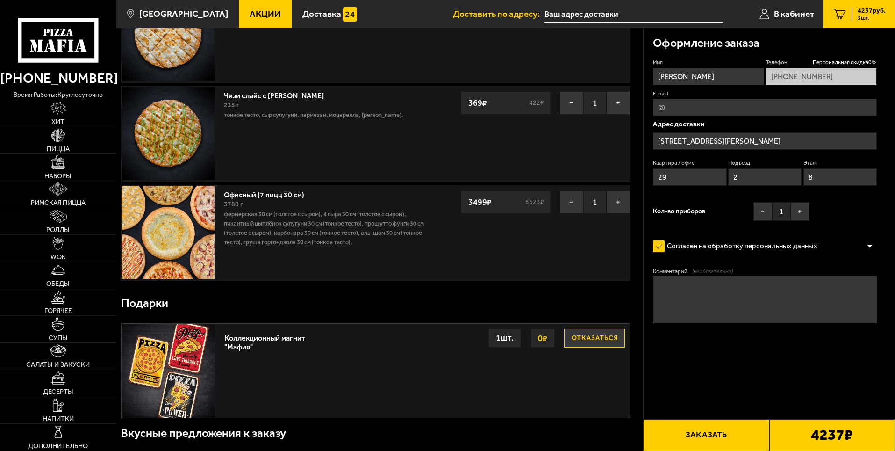
scroll to position [0, 0]
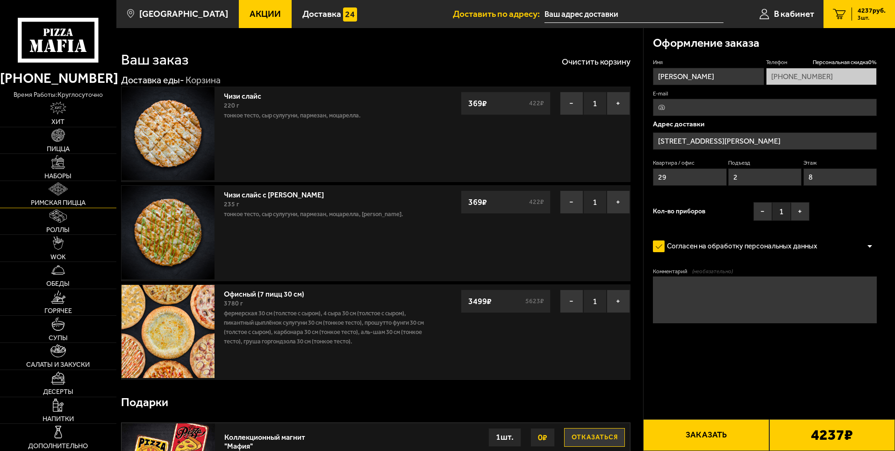
click at [63, 194] on img at bounding box center [58, 188] width 19 height 13
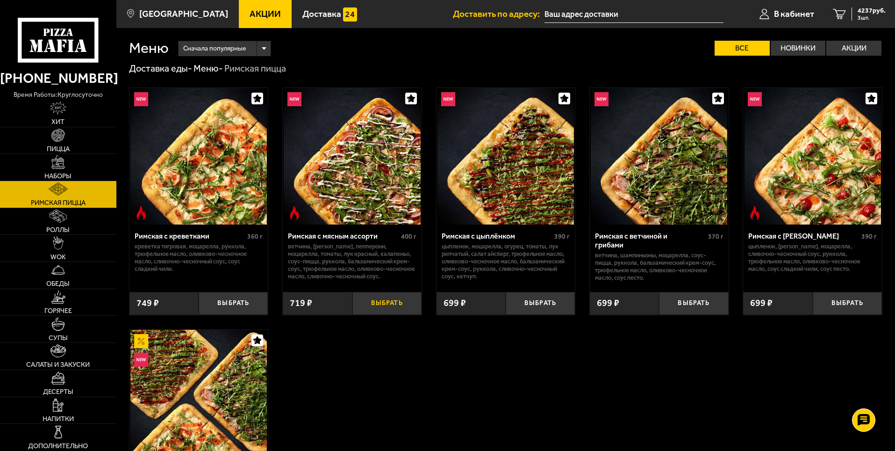
click at [387, 297] on button "Выбрать" at bounding box center [387, 303] width 69 height 23
click at [867, 10] on span "4956 руб." at bounding box center [872, 10] width 28 height 7
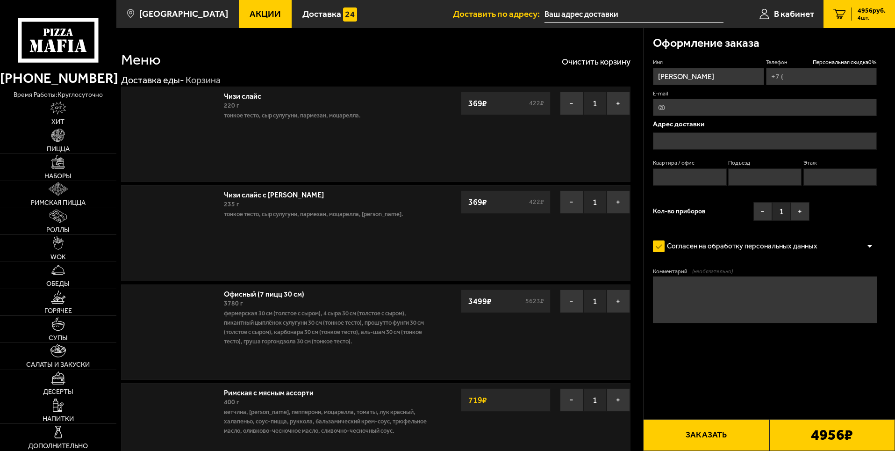
type input "[PHONE_NUMBER]"
type input "[STREET_ADDRESS]"
type input "29"
type input "2"
type input "8"
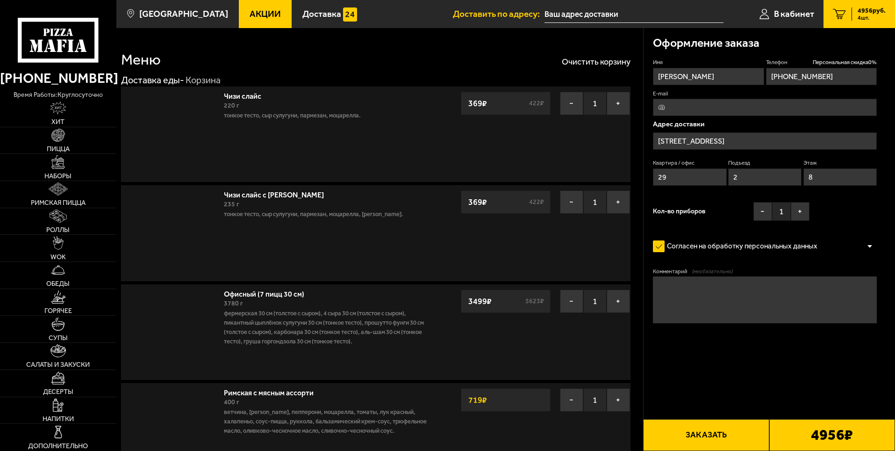
type input "[STREET_ADDRESS][PERSON_NAME]"
